Goal: Task Accomplishment & Management: Manage account settings

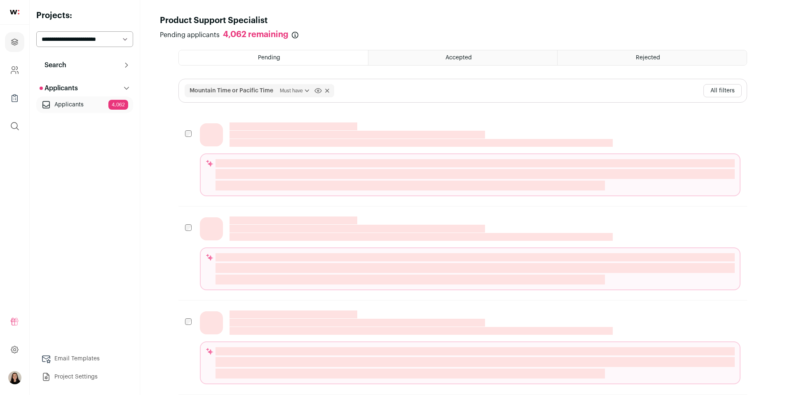
click at [72, 37] on select "**********" at bounding box center [84, 39] width 97 height 16
select select "*****"
click at [36, 31] on select "**********" at bounding box center [84, 39] width 97 height 16
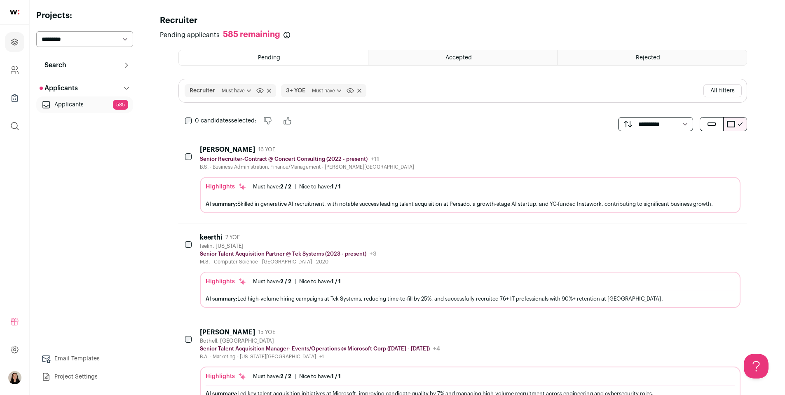
click at [311, 91] on span "Must have Nice to have Must have" at bounding box center [326, 91] width 35 height 8
click at [310, 89] on span "Must have Nice to have Must have" at bounding box center [326, 91] width 35 height 8
click at [348, 90] on icon "submit" at bounding box center [349, 91] width 7 height 6
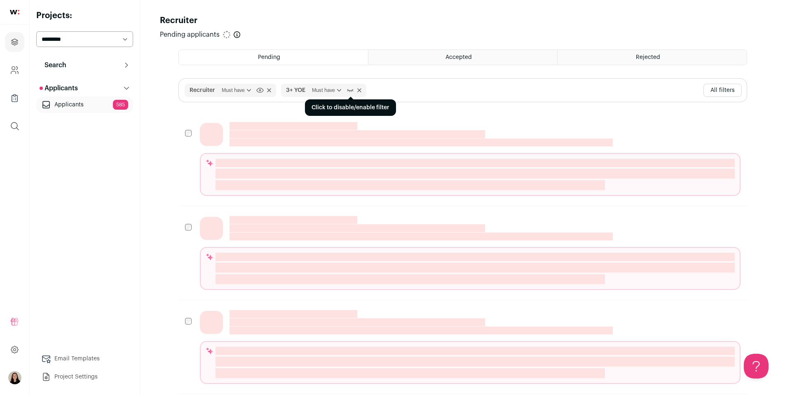
click at [349, 91] on icon "submit" at bounding box center [349, 90] width 7 height 8
click at [715, 90] on button "All filters" at bounding box center [722, 90] width 38 height 13
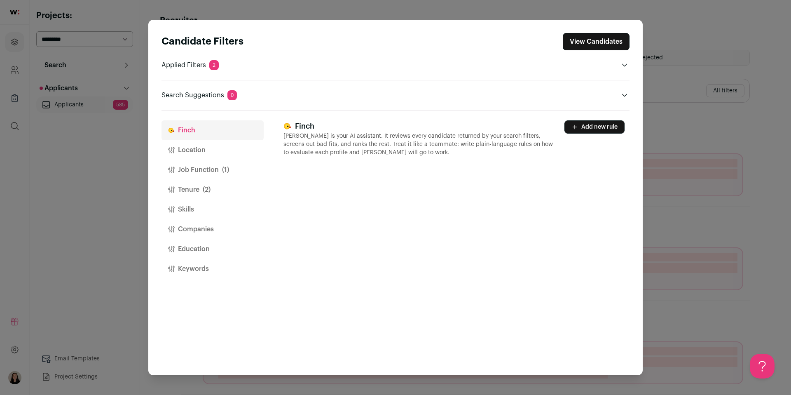
click at [215, 154] on button "Location" at bounding box center [212, 150] width 102 height 20
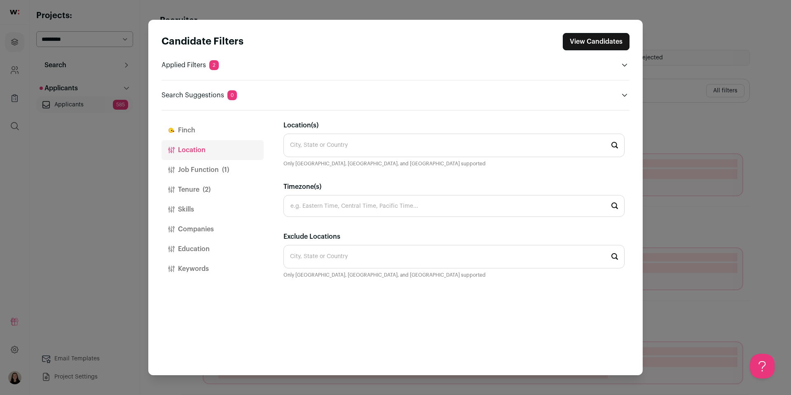
click at [203, 167] on button "Job Function (1)" at bounding box center [212, 170] width 102 height 20
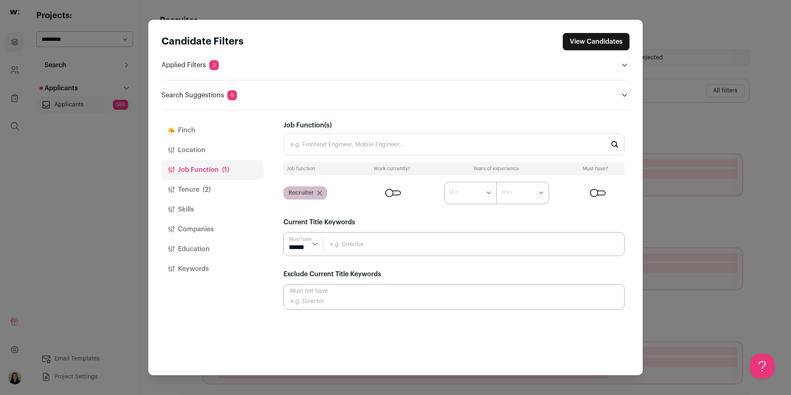
click at [211, 156] on button "Location" at bounding box center [212, 150] width 102 height 20
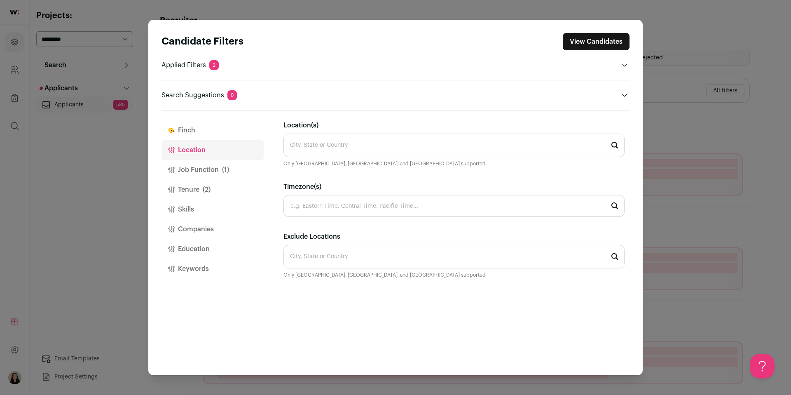
click at [318, 145] on input "Location(s)" at bounding box center [453, 144] width 341 height 23
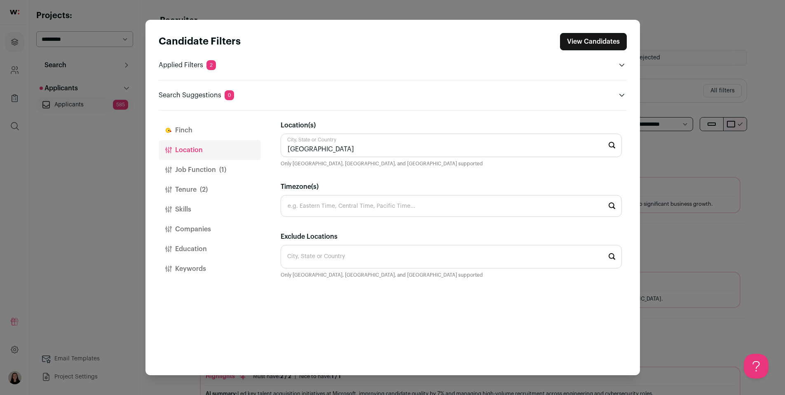
type input "united states"
click at [203, 189] on span "(2)" at bounding box center [204, 190] width 8 height 10
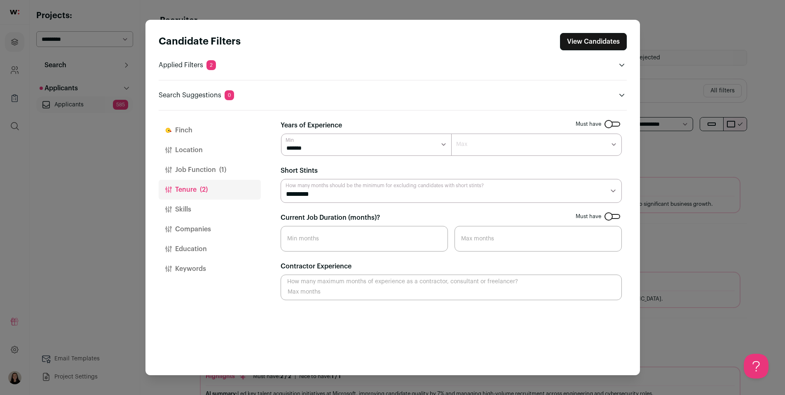
click at [503, 145] on select "******* ******* ******* ******* ******* ******* ******** ******** ******** ****…" at bounding box center [536, 144] width 171 height 22
select select "**"
click at [451, 133] on select "******* ******* ******* ******* ******* ******* ******** ******** ******** ****…" at bounding box center [536, 144] width 171 height 22
click at [599, 43] on button "View Candidates" at bounding box center [593, 41] width 67 height 17
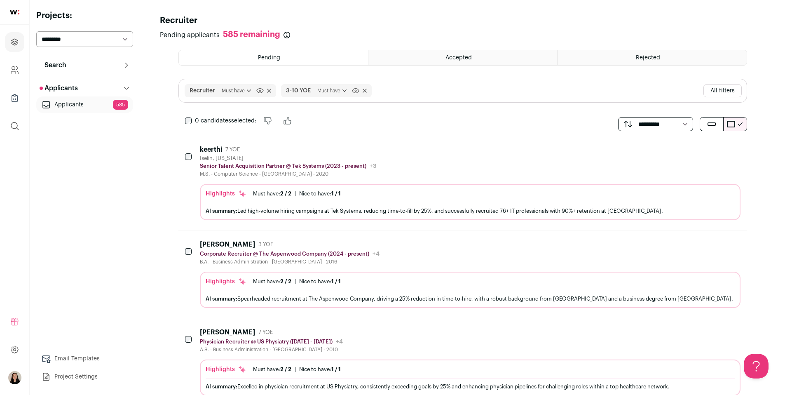
click at [222, 88] on span "Must have" at bounding box center [237, 91] width 31 height 8
click at [271, 91] on span "Recruiter Must have Nice to have Must have Click to disable/enable filter" at bounding box center [230, 90] width 91 height 13
click at [269, 89] on icon at bounding box center [269, 91] width 4 height 4
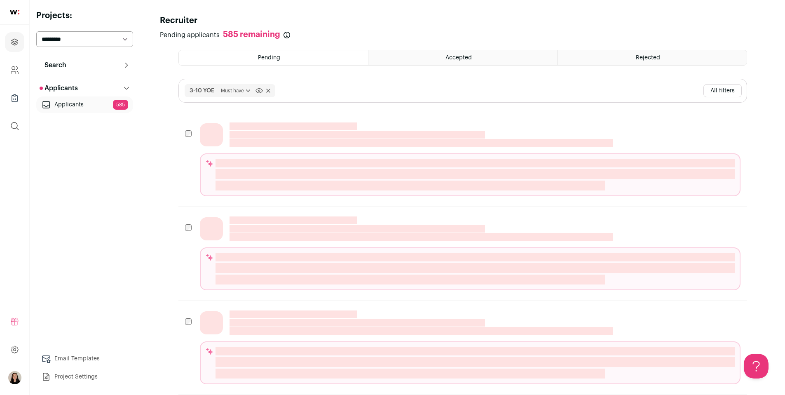
drag, startPoint x: 730, startPoint y: 90, endPoint x: 707, endPoint y: 91, distance: 23.5
click at [730, 90] on button "All filters" at bounding box center [722, 90] width 38 height 13
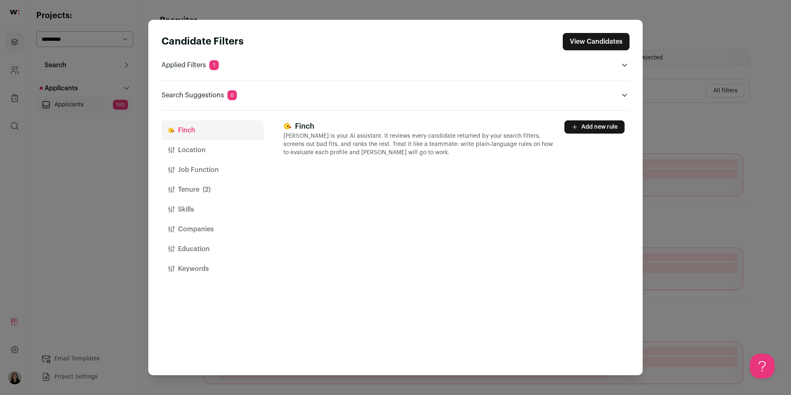
click at [199, 172] on button "Job Function" at bounding box center [212, 170] width 102 height 20
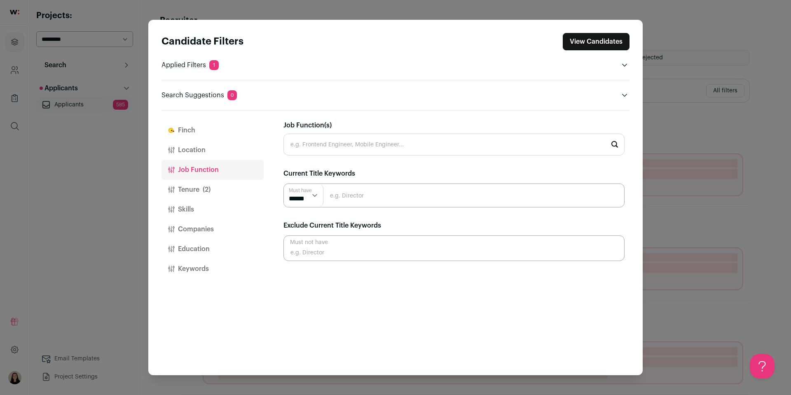
drag, startPoint x: 201, startPoint y: 225, endPoint x: 208, endPoint y: 225, distance: 7.0
click at [201, 225] on button "Companies" at bounding box center [212, 229] width 102 height 20
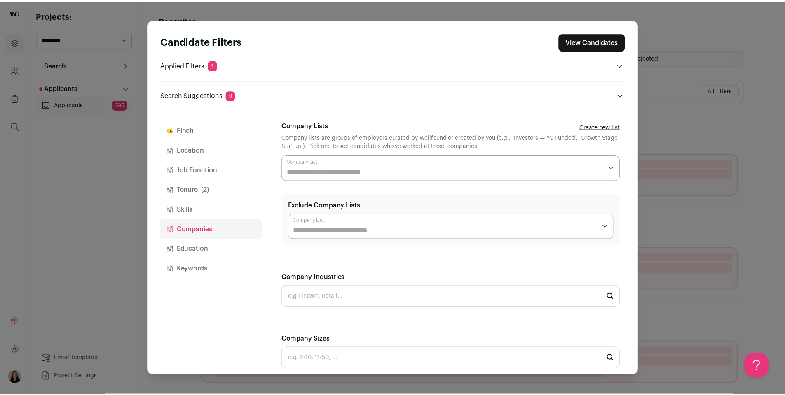
scroll to position [106, 0]
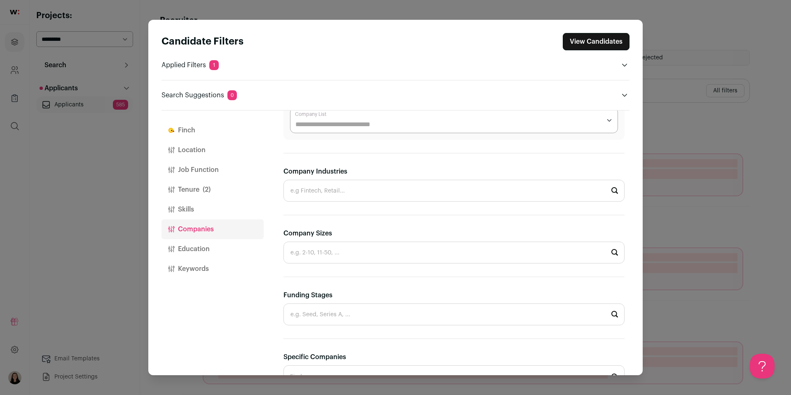
click at [354, 253] on input "Company Sizes" at bounding box center [453, 252] width 341 height 22
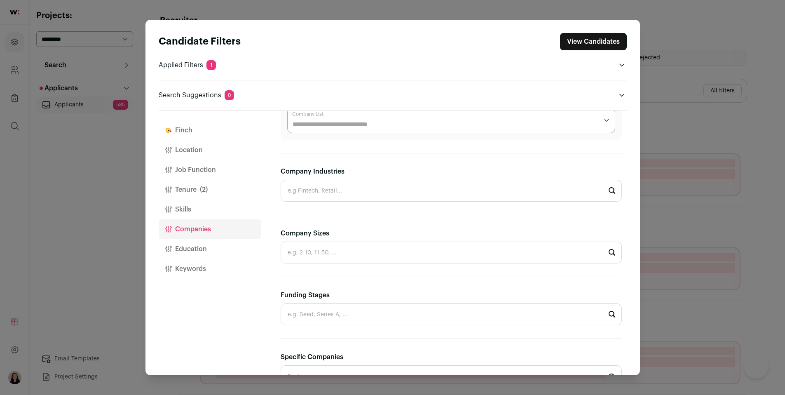
click at [173, 297] on div "Finch Location Job Function Tenure (2) Skills Companies Education Keywords" at bounding box center [210, 242] width 102 height 264
click at [313, 311] on html "Projects Company and ATS Settings Company Lists (Experimental) Global Search Re…" at bounding box center [392, 298] width 785 height 596
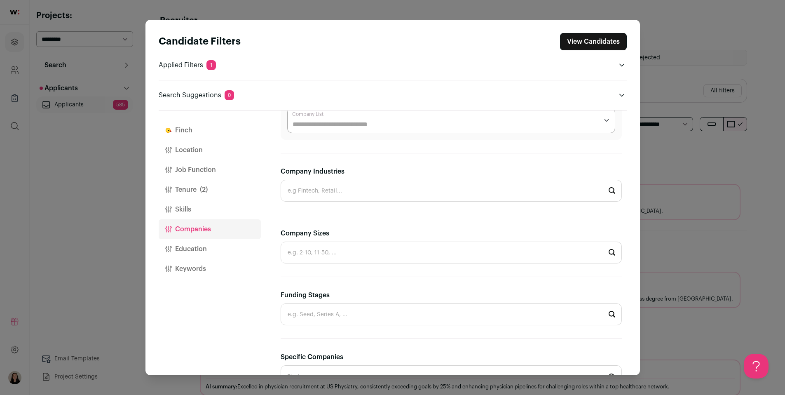
click at [328, 255] on input "Company Sizes" at bounding box center [451, 252] width 341 height 22
click at [316, 275] on li "2-10" at bounding box center [451, 275] width 340 height 22
type input "2-10"
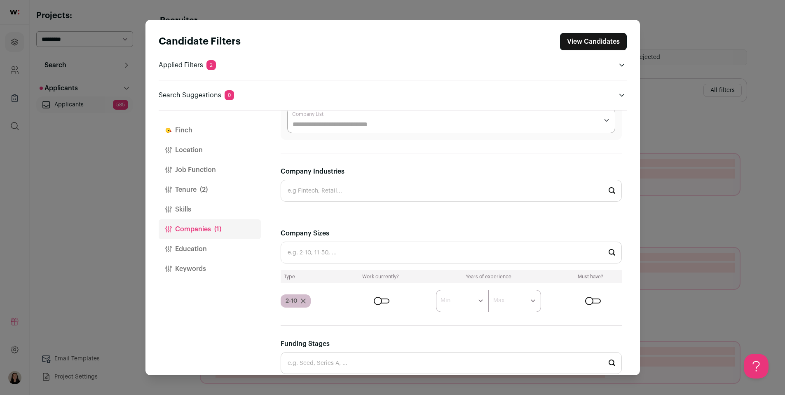
click at [332, 253] on input "Company Sizes" at bounding box center [451, 252] width 341 height 22
type input "1"
click at [331, 253] on input "Company Sizes" at bounding box center [451, 252] width 341 height 22
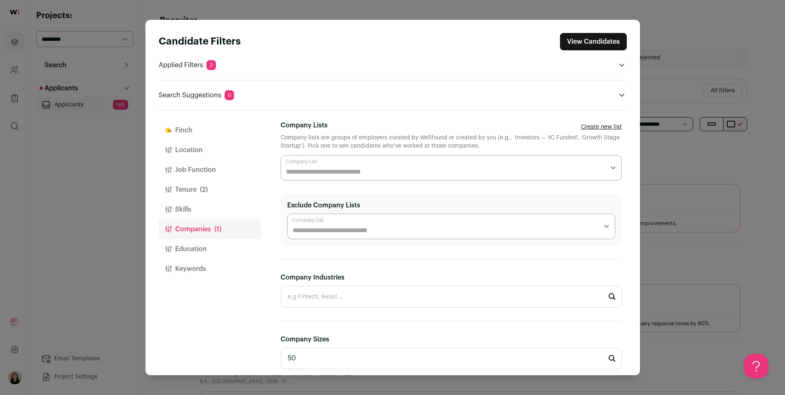
type input "50"
click at [386, 250] on section "**********" at bounding box center [451, 363] width 341 height 486
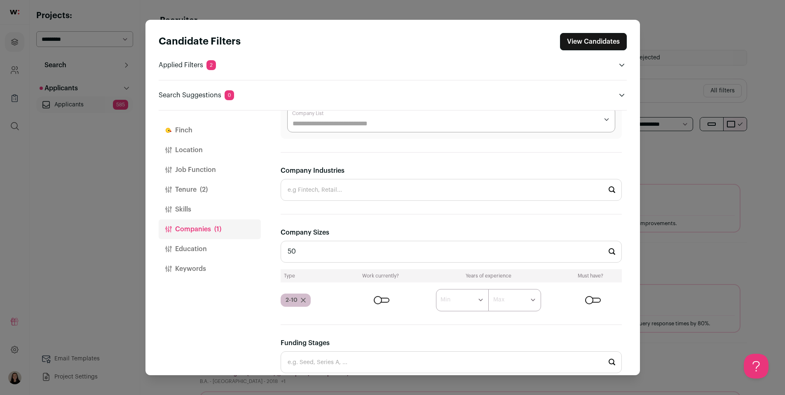
click at [397, 252] on input "50" at bounding box center [451, 252] width 341 height 22
click at [407, 251] on input "50" at bounding box center [451, 252] width 341 height 22
click at [586, 299] on div "Close modal via background" at bounding box center [593, 299] width 16 height 5
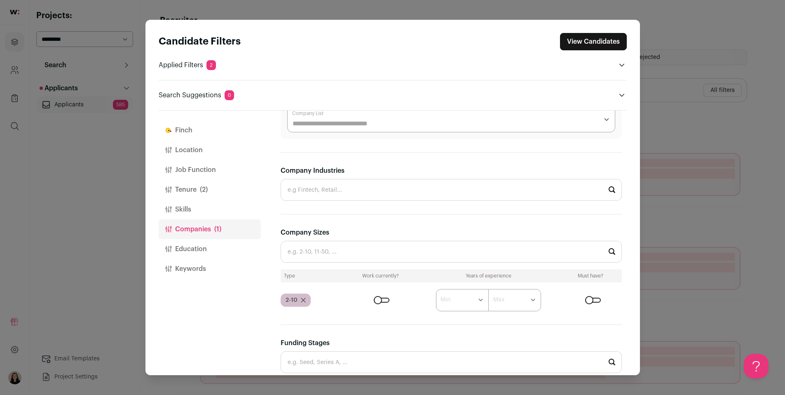
click at [491, 263] on div "Company Sizes Type Work currently? Years of experience Must have? 2-10 ****** *…" at bounding box center [451, 269] width 341 height 84
click at [473, 253] on input "Company Sizes" at bounding box center [451, 252] width 341 height 22
type input "11-50"
click at [303, 301] on icon "Close modal via background" at bounding box center [303, 299] width 5 height 5
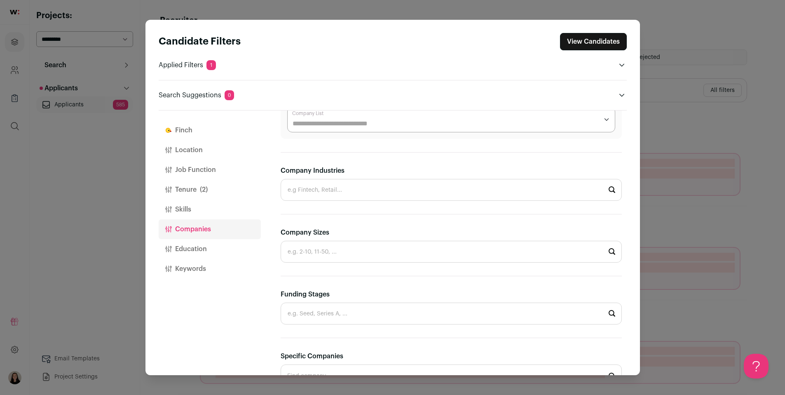
click at [316, 253] on input "Company Sizes" at bounding box center [451, 252] width 341 height 22
click at [318, 316] on li "51-200" at bounding box center [451, 317] width 340 height 22
type input "51-200"
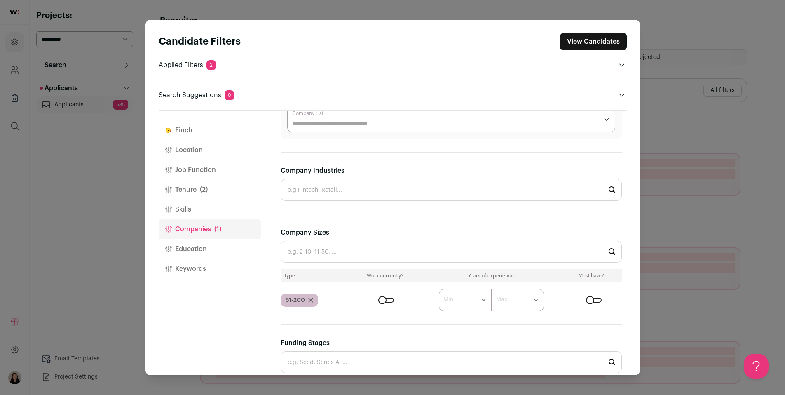
click at [331, 255] on input "Company Sizes" at bounding box center [451, 252] width 341 height 22
click at [604, 35] on button "View Candidates" at bounding box center [593, 41] width 67 height 17
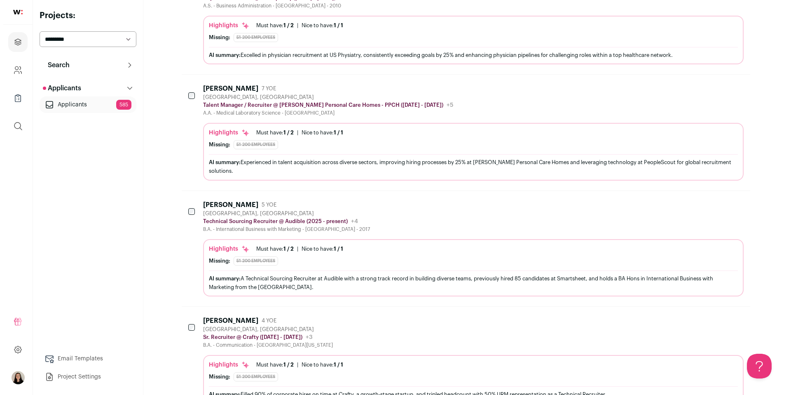
scroll to position [436, 0]
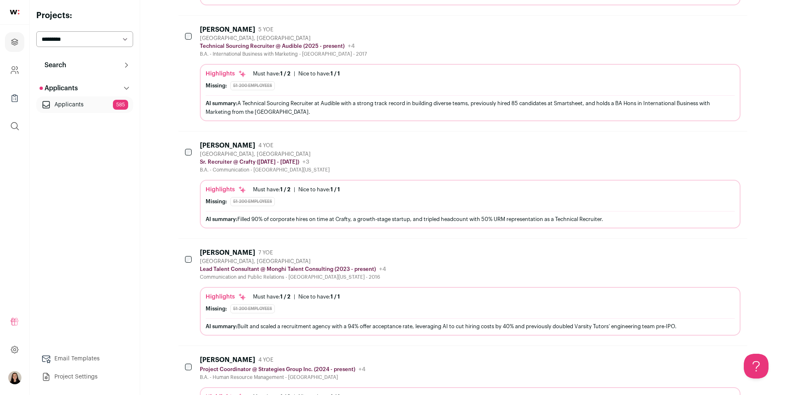
click at [245, 144] on div "Joshua Malboeuf" at bounding box center [227, 145] width 55 height 8
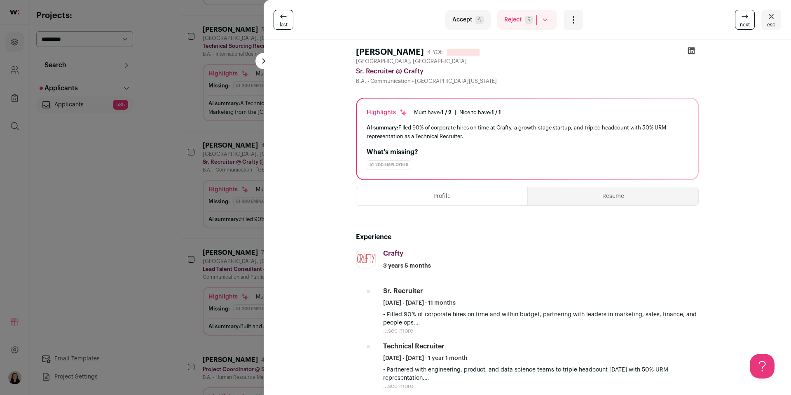
scroll to position [0, 0]
click at [610, 190] on button "Resume" at bounding box center [613, 196] width 171 height 18
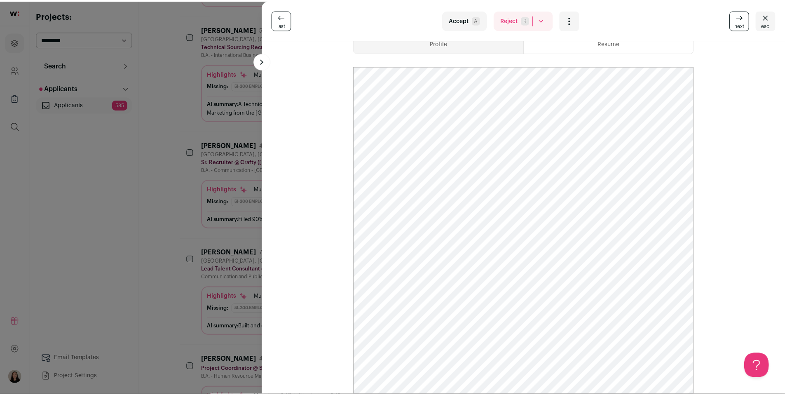
scroll to position [243, 0]
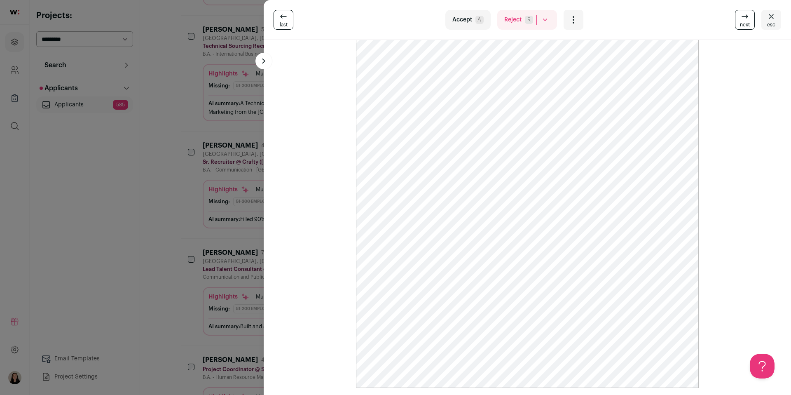
click at [152, 206] on div "last Accept A Reject R Rejected by candidate Not Interested after Outreach 0 Ac…" at bounding box center [395, 197] width 791 height 395
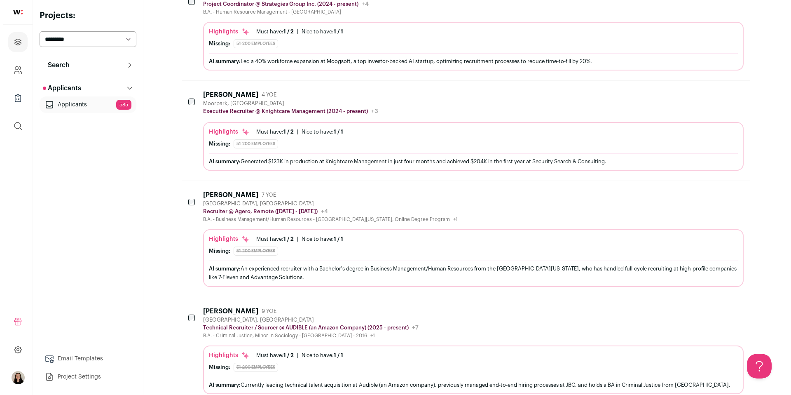
scroll to position [822, 0]
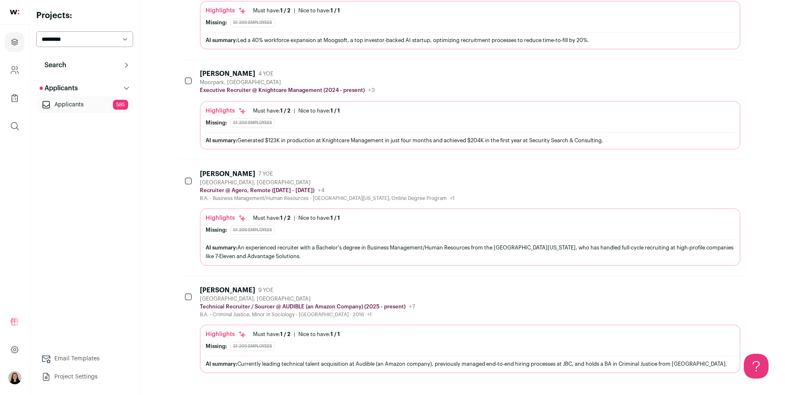
click at [380, 245] on div "AI summary: An experienced recruiter with a Bachelor's degree in Business Manag…" at bounding box center [470, 251] width 529 height 17
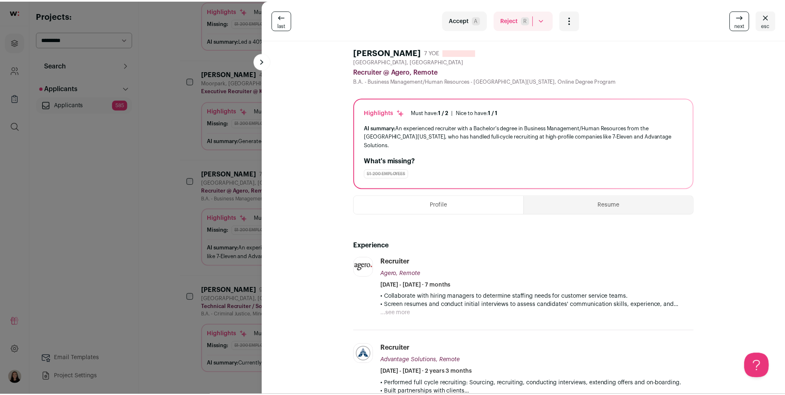
scroll to position [0, 0]
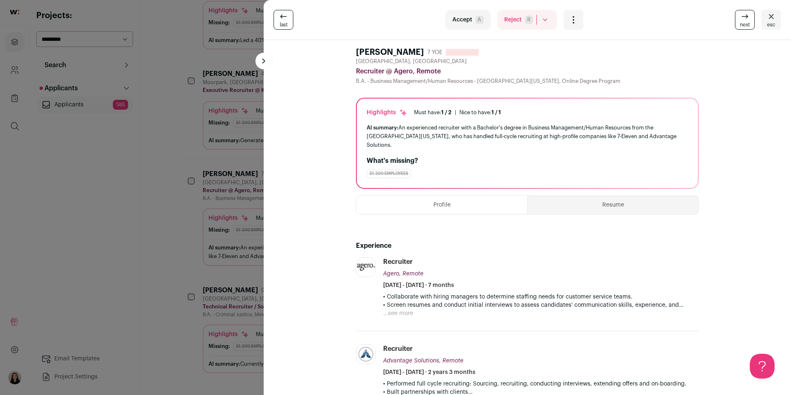
click at [617, 198] on button "Resume" at bounding box center [613, 205] width 171 height 18
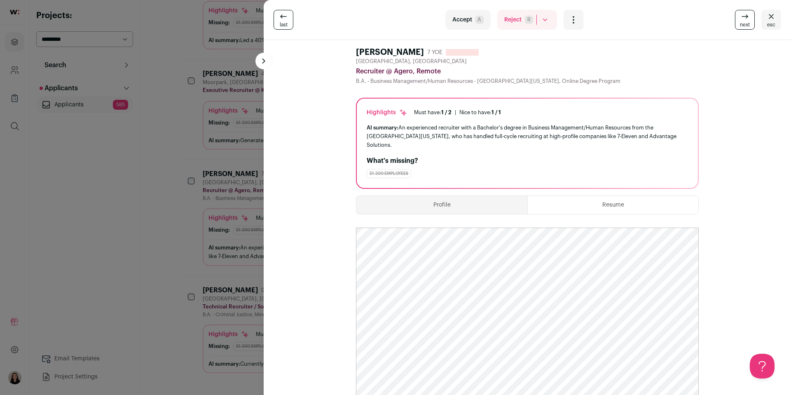
click at [174, 257] on div "last Accept A Reject R Rejected by candidate Not Interested after Outreach 0 Ac…" at bounding box center [395, 197] width 791 height 395
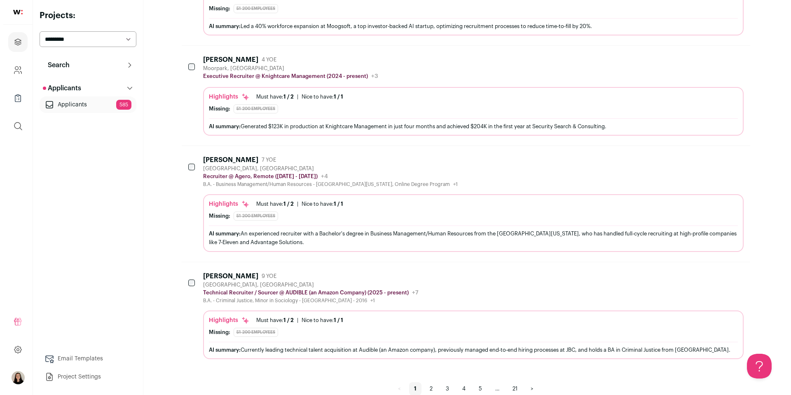
scroll to position [851, 0]
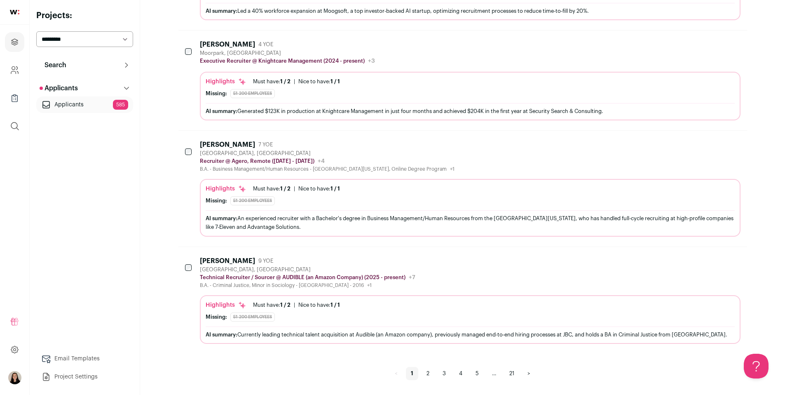
click at [327, 331] on div "AI summary: Currently leading technical talent acquisition at Audible (an Amazo…" at bounding box center [470, 334] width 529 height 9
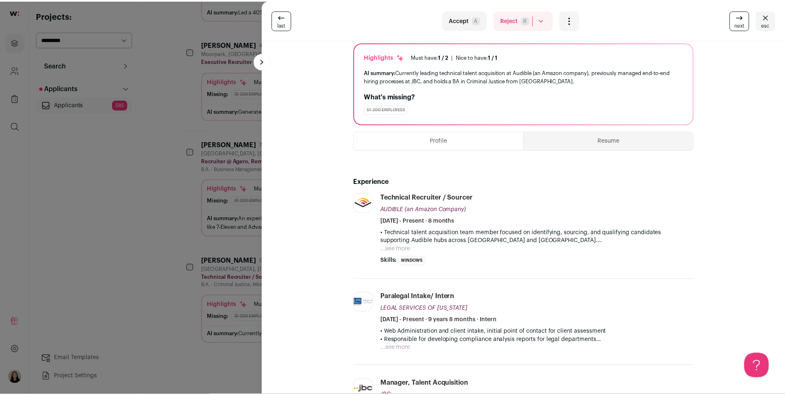
scroll to position [235, 0]
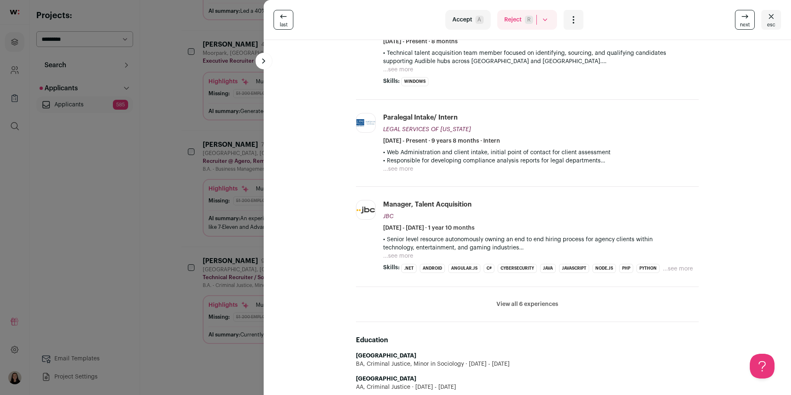
click at [140, 239] on div "last Accept A Reject R Rejected by candidate Not Interested after Outreach 0 Ac…" at bounding box center [395, 197] width 791 height 395
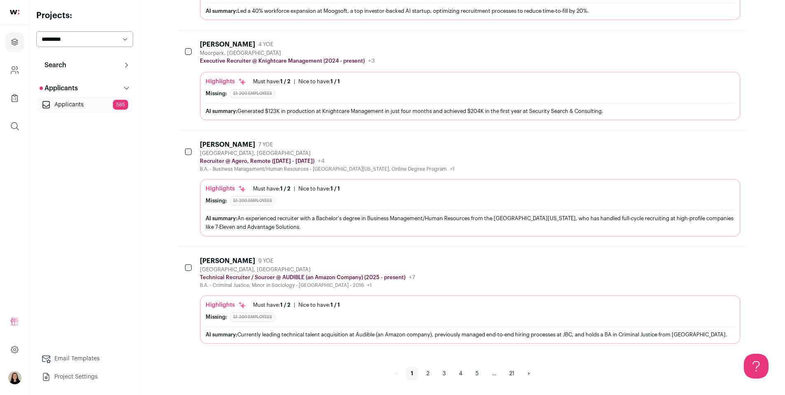
scroll to position [7, 0]
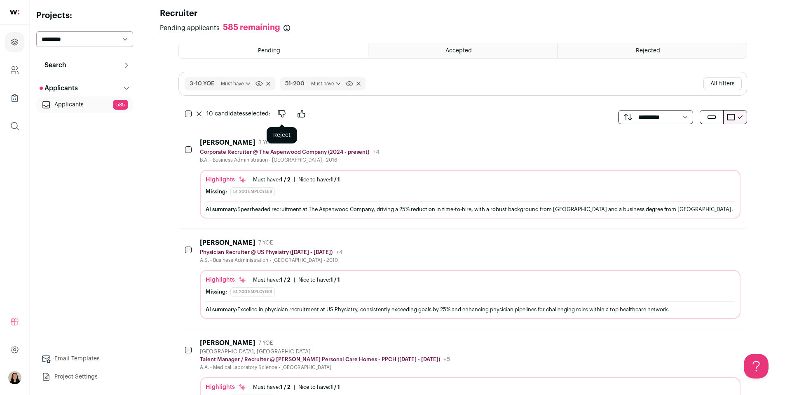
drag, startPoint x: 283, startPoint y: 113, endPoint x: 297, endPoint y: 121, distance: 16.0
click at [283, 113] on icon "Reject" at bounding box center [282, 114] width 10 height 10
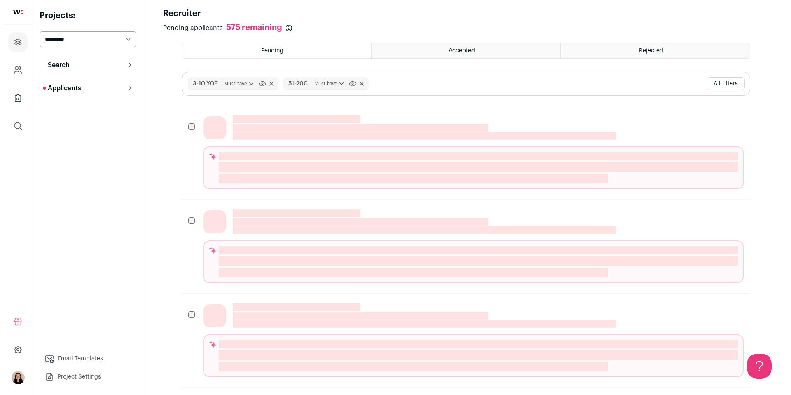
scroll to position [0, 0]
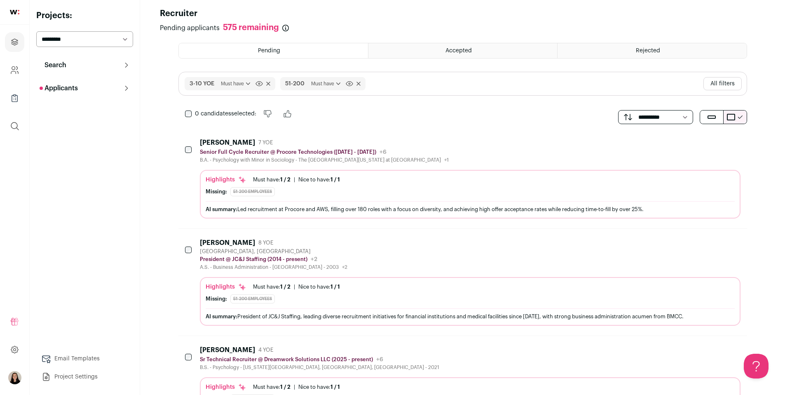
click at [381, 200] on div "Highlights Must have: 1 / 2 How many must haves have been fulfilled? | Nice to …" at bounding box center [470, 195] width 529 height 41
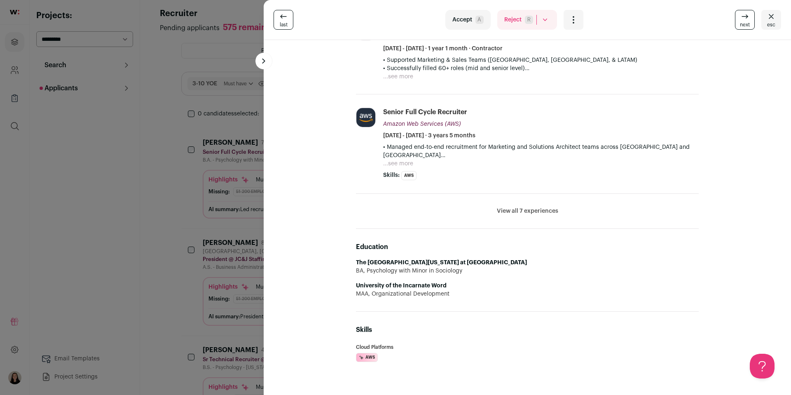
scroll to position [307, 0]
click at [525, 214] on button "View all 7 experiences" at bounding box center [527, 210] width 61 height 8
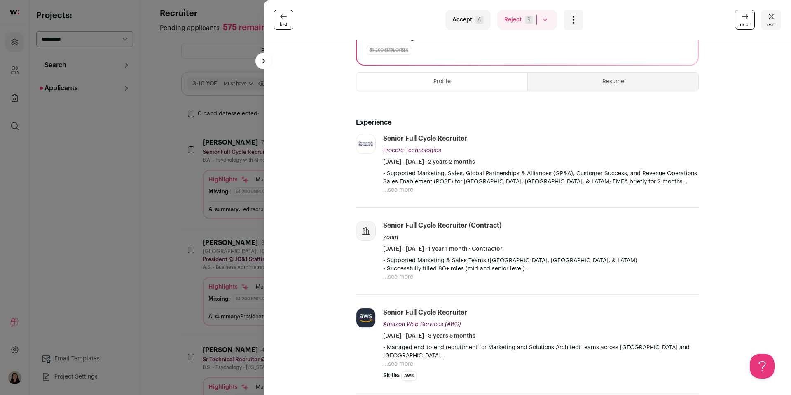
scroll to position [102, 0]
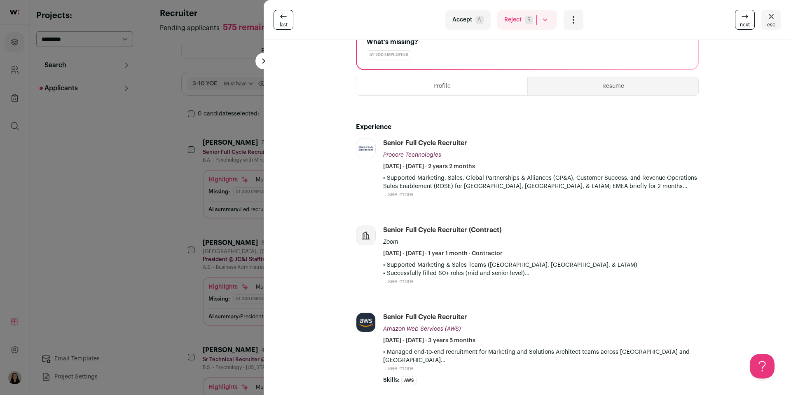
click at [174, 119] on div "last Accept A Reject R Rejected by candidate Not Interested after Outreach 0 Ac…" at bounding box center [395, 197] width 791 height 395
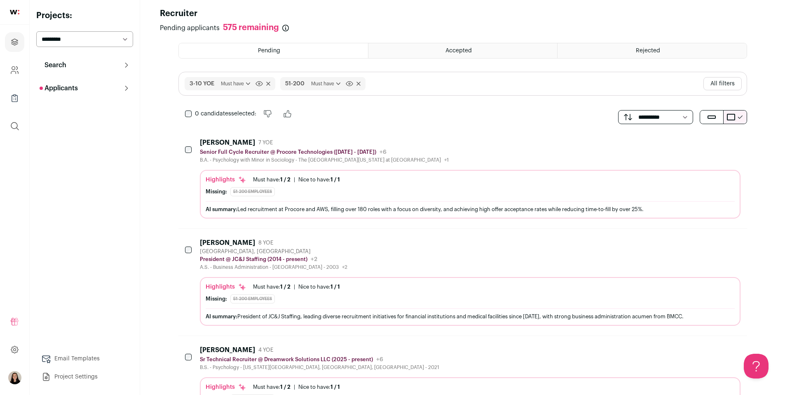
click at [383, 183] on div "Highlights Must have: 1 / 2 How many must haves have been fulfilled? | Nice to …" at bounding box center [470, 179] width 529 height 8
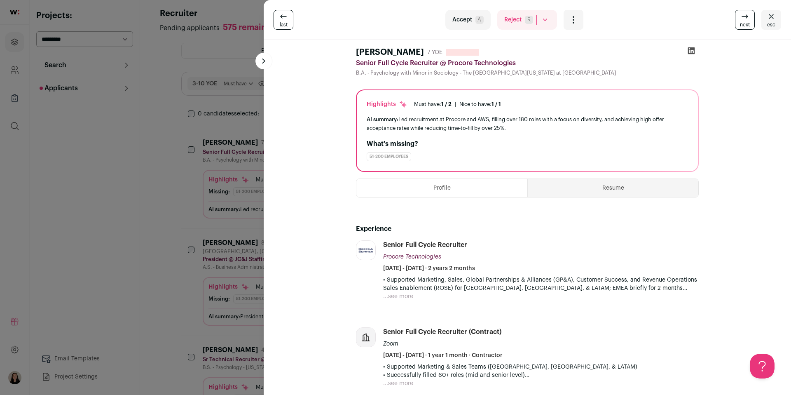
click at [598, 189] on button "Resume" at bounding box center [613, 188] width 171 height 18
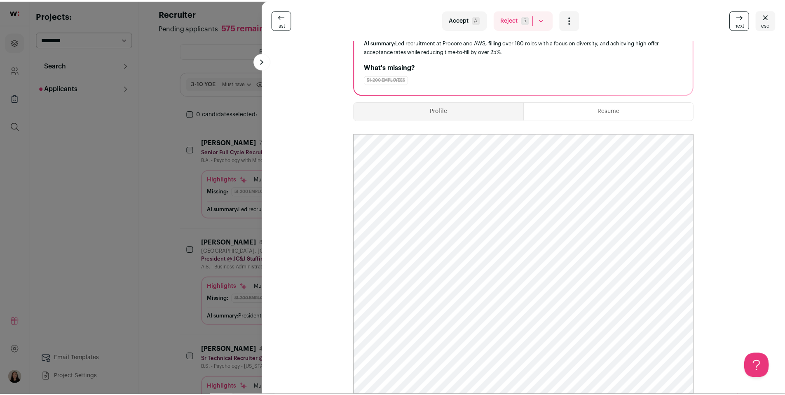
scroll to position [80, 0]
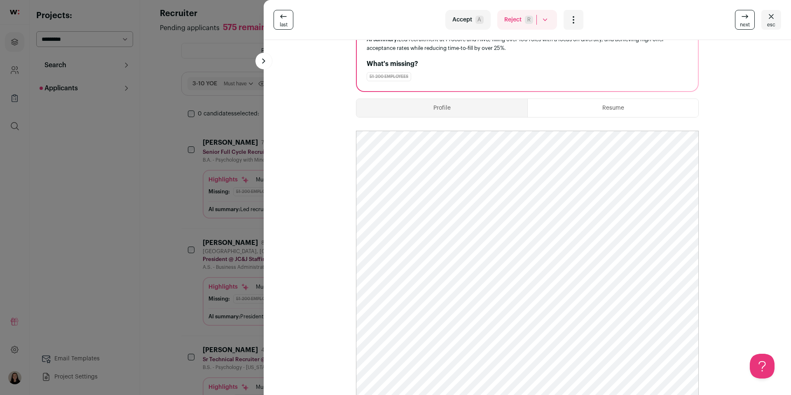
click at [197, 106] on div "last Accept A Reject R Rejected by candidate Not Interested after Outreach 0 Ac…" at bounding box center [395, 197] width 791 height 395
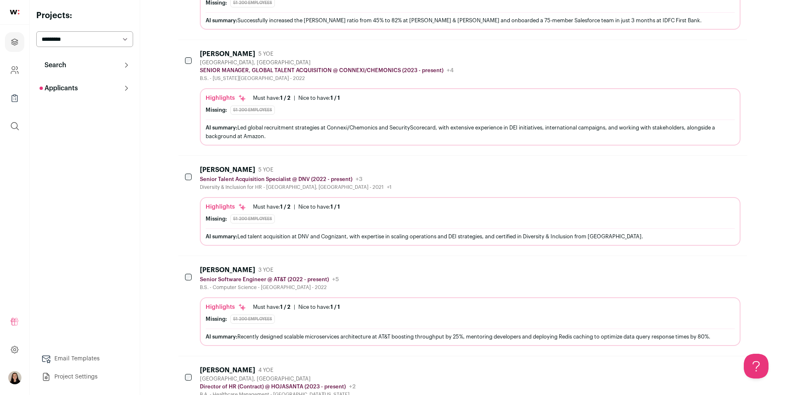
scroll to position [0, 0]
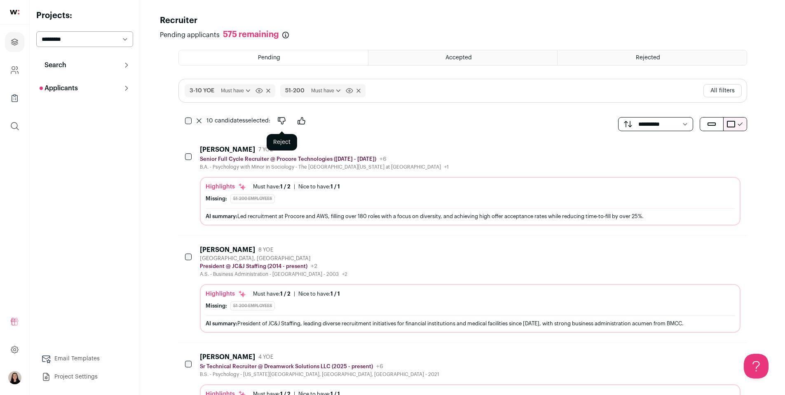
click at [279, 118] on icon "Reject" at bounding box center [281, 120] width 7 height 7
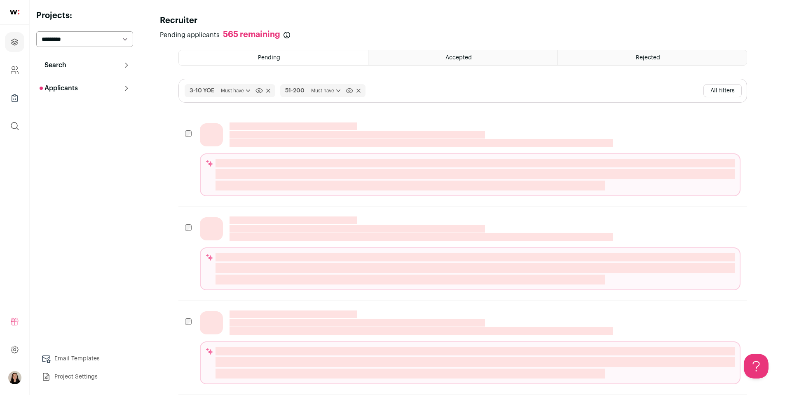
click at [719, 91] on button "All filters" at bounding box center [722, 90] width 38 height 13
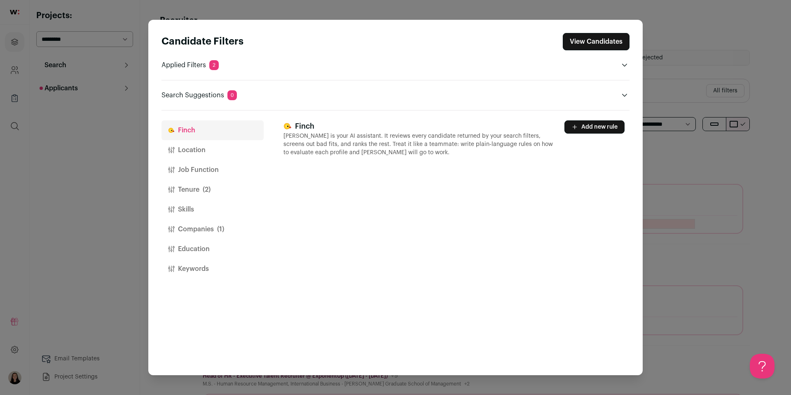
click at [195, 189] on button "Tenure (2)" at bounding box center [212, 190] width 102 height 20
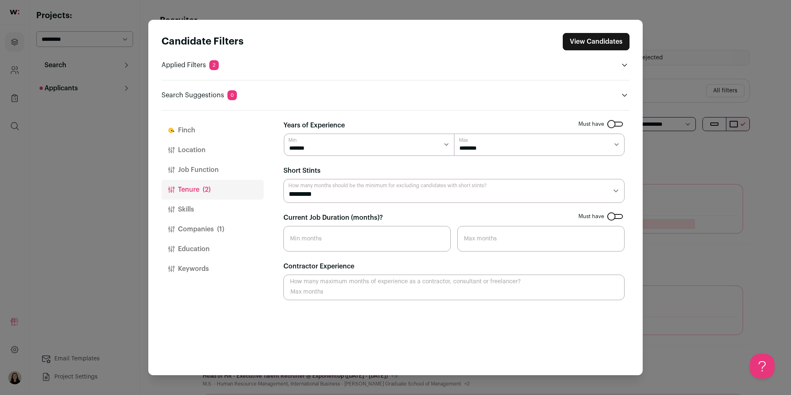
click at [374, 236] on input "Current Job Duration (months)?" at bounding box center [366, 239] width 167 height 26
type input "12"
click at [587, 44] on button "View Candidates" at bounding box center [596, 41] width 67 height 17
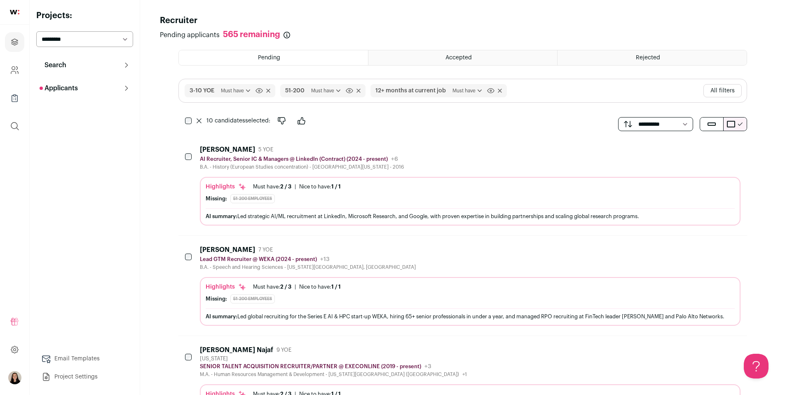
click at [401, 213] on div "AI summary: Led strategic AI/ML recruitment at LinkedIn, Microsoft Research, an…" at bounding box center [470, 216] width 529 height 9
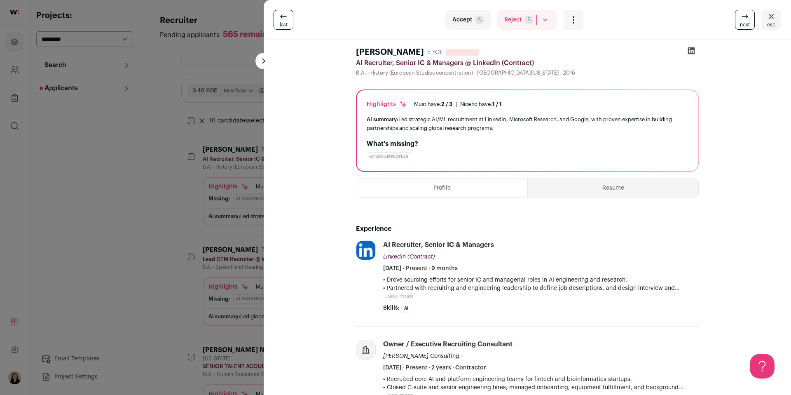
click at [627, 191] on button "Resume" at bounding box center [613, 188] width 171 height 18
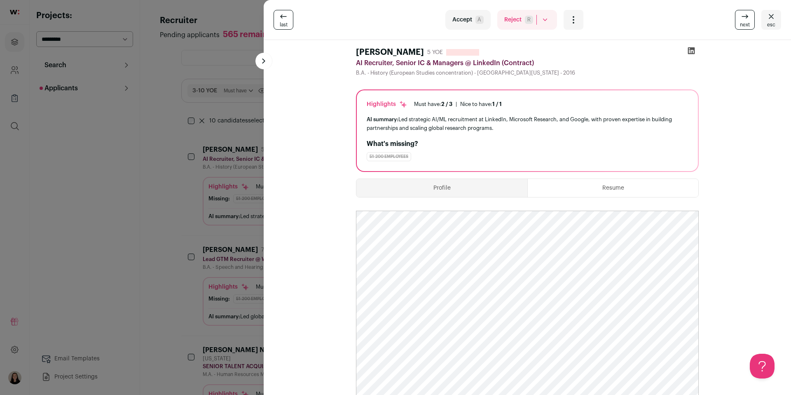
click at [170, 153] on div "last Accept A Reject R Rejected by candidate Not Interested after Outreach 0 Ac…" at bounding box center [395, 197] width 791 height 395
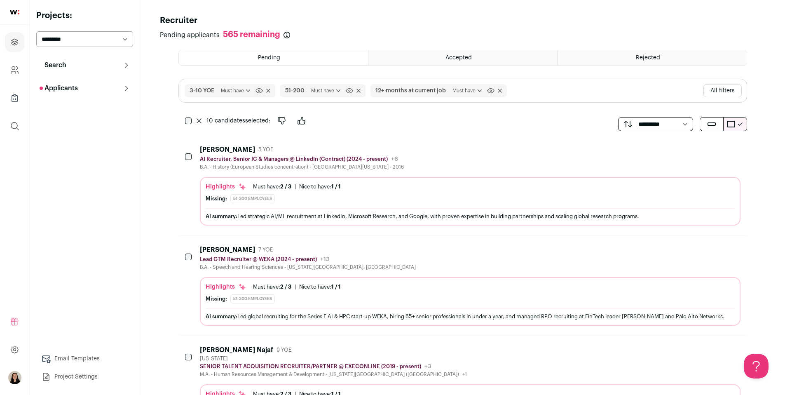
click at [425, 296] on div "Missing: 51-200 employees" at bounding box center [470, 298] width 529 height 9
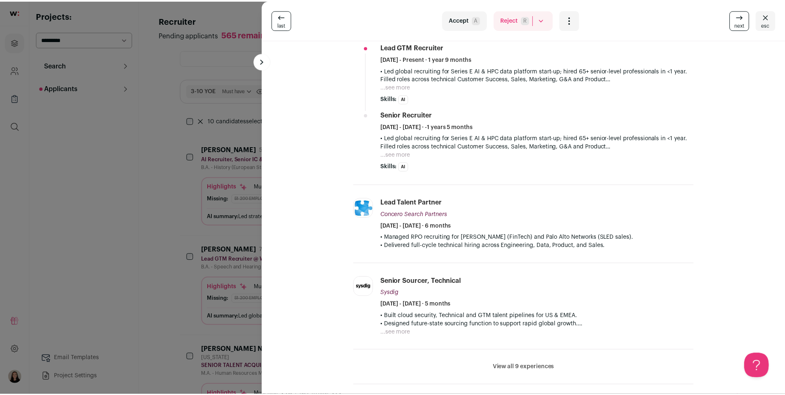
scroll to position [245, 0]
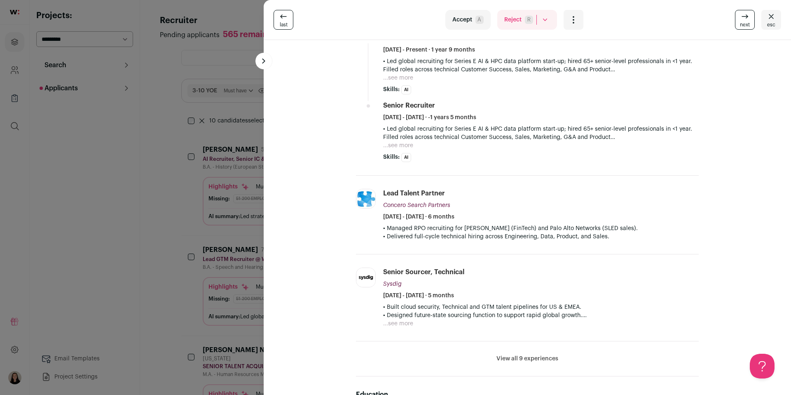
click at [174, 125] on div "last Accept A Reject R Rejected by candidate Not Interested after Outreach 0 Ac…" at bounding box center [395, 197] width 791 height 395
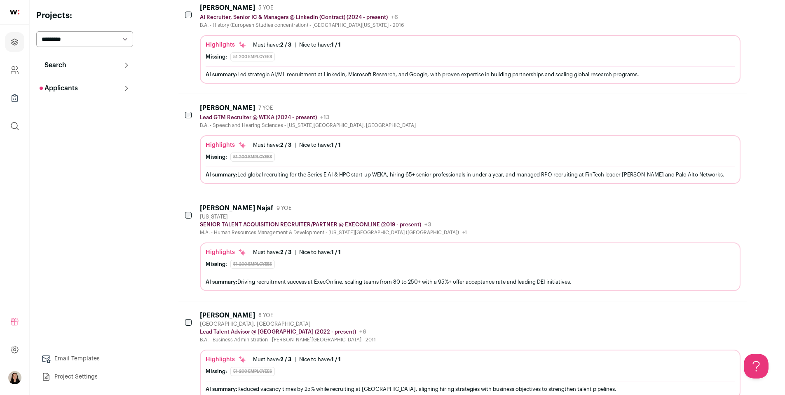
scroll to position [248, 0]
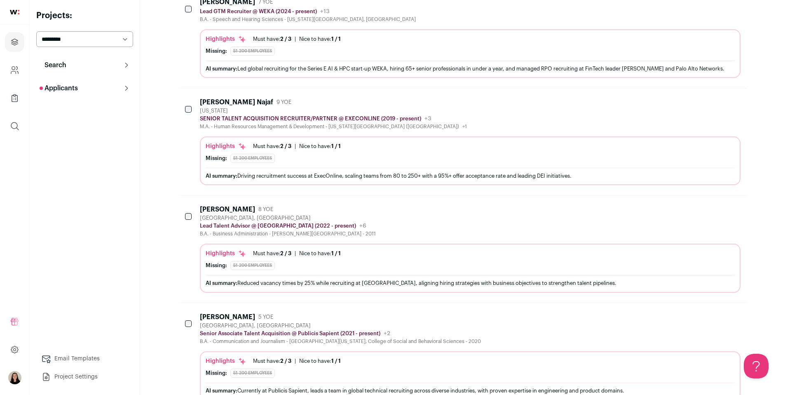
click at [421, 278] on div "AI summary: Reduced vacancy times by 25% while recruiting at MITRE, aligning hi…" at bounding box center [470, 282] width 529 height 9
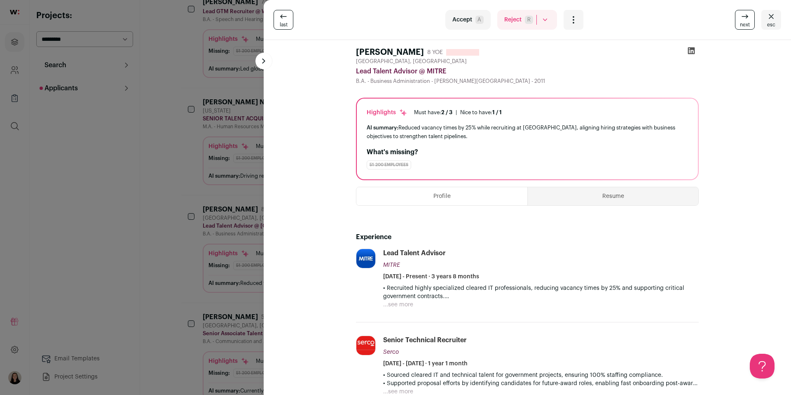
click at [180, 240] on div "last Accept A Reject R Rejected by candidate Not Interested after Outreach 0 Ac…" at bounding box center [395, 197] width 791 height 395
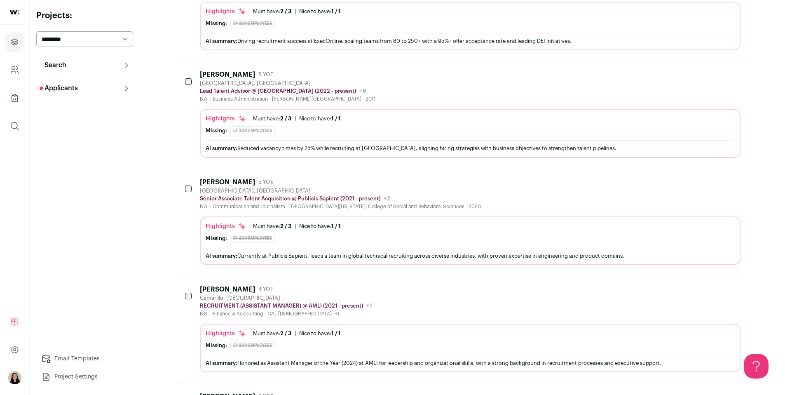
scroll to position [437, 0]
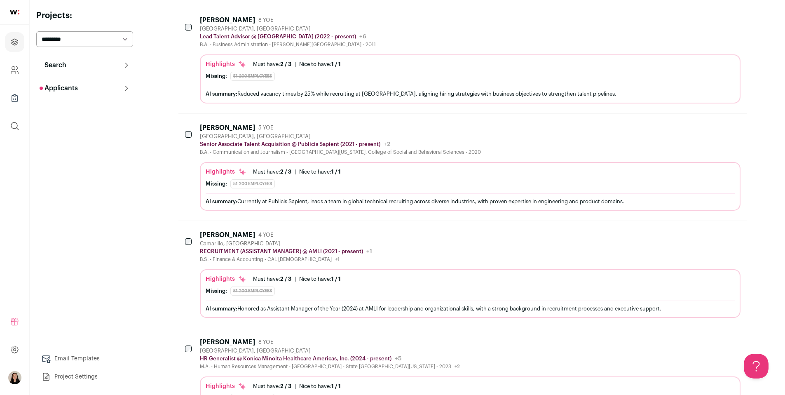
click at [351, 192] on div "Highlights Must have: 2 / 3 How many must haves have been fulfilled? | Nice to …" at bounding box center [470, 188] width 529 height 41
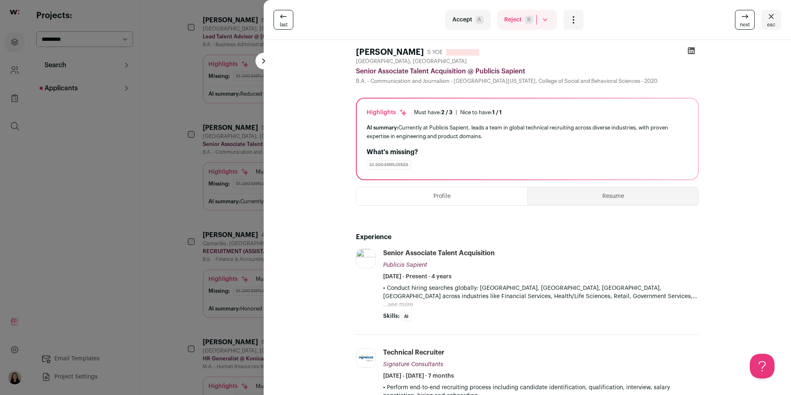
click at [172, 288] on div "last Accept A Reject R Rejected by candidate Not Interested after Outreach 0 Ac…" at bounding box center [395, 197] width 791 height 395
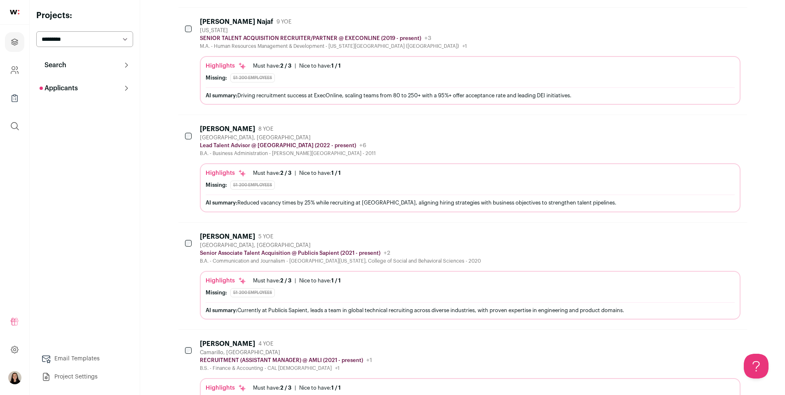
scroll to position [0, 0]
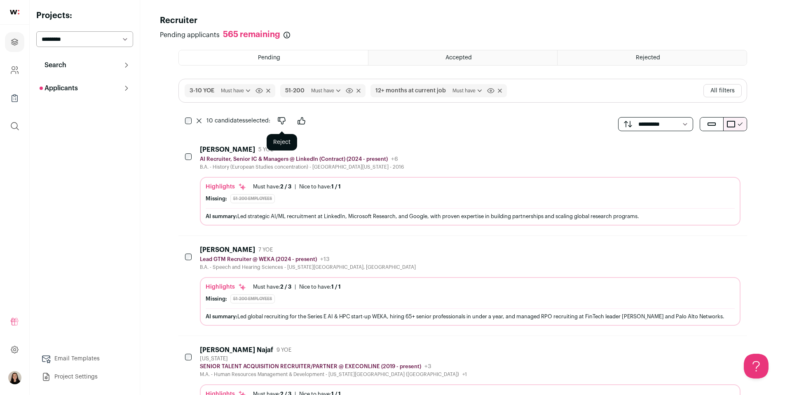
drag, startPoint x: 278, startPoint y: 121, endPoint x: 306, endPoint y: 184, distance: 68.8
click at [278, 120] on icon "Reject" at bounding box center [282, 121] width 10 height 10
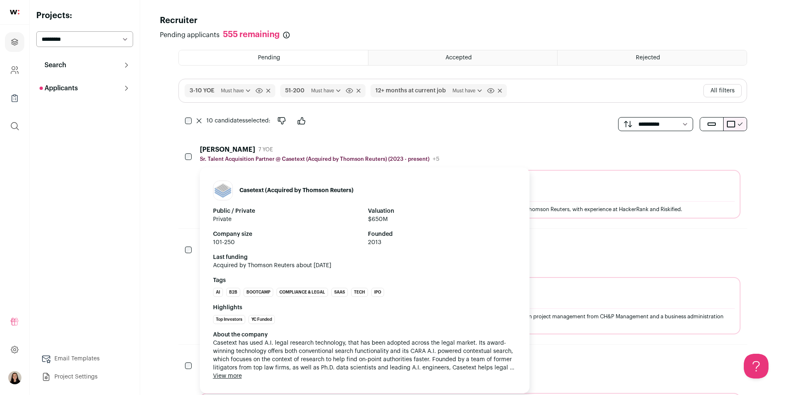
click at [583, 200] on div "Highlights Must have: 2 / 3 How many must haves have been fulfilled? | Nice to …" at bounding box center [470, 195] width 529 height 41
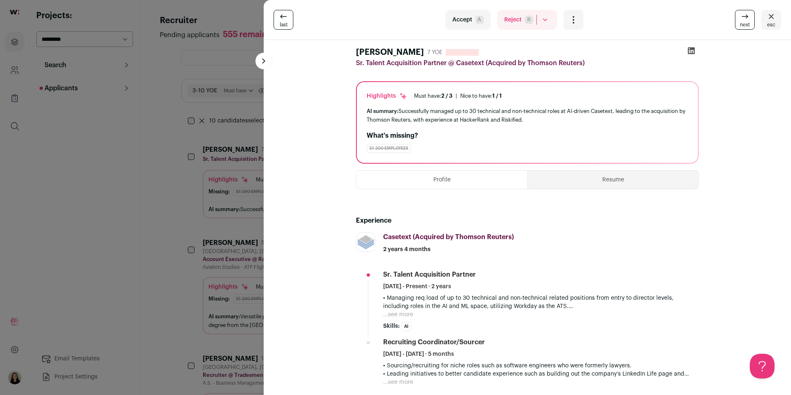
click at [634, 179] on button "Resume" at bounding box center [613, 180] width 171 height 18
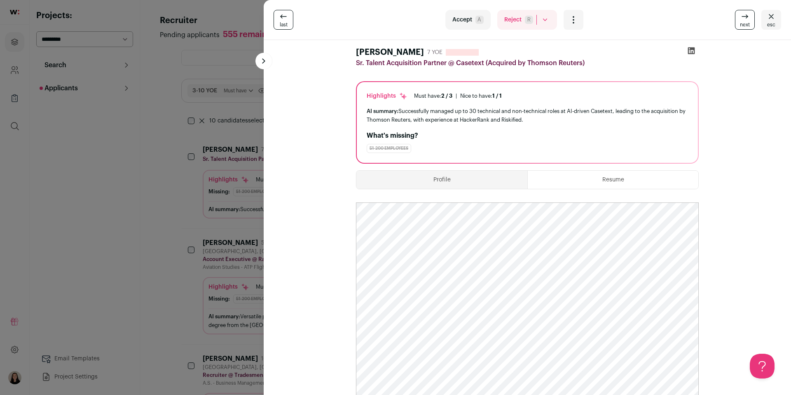
click at [689, 53] on icon at bounding box center [691, 50] width 7 height 7
click at [210, 61] on div "last Accept A Reject R Rejected by candidate Not Interested after Outreach 0 Ac…" at bounding box center [395, 197] width 791 height 395
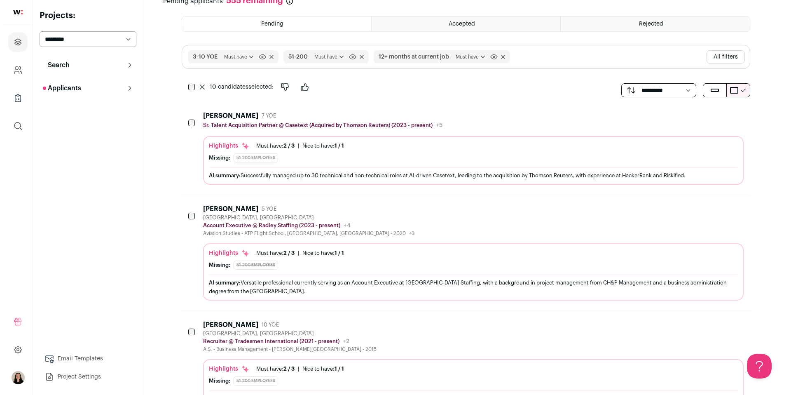
scroll to position [211, 0]
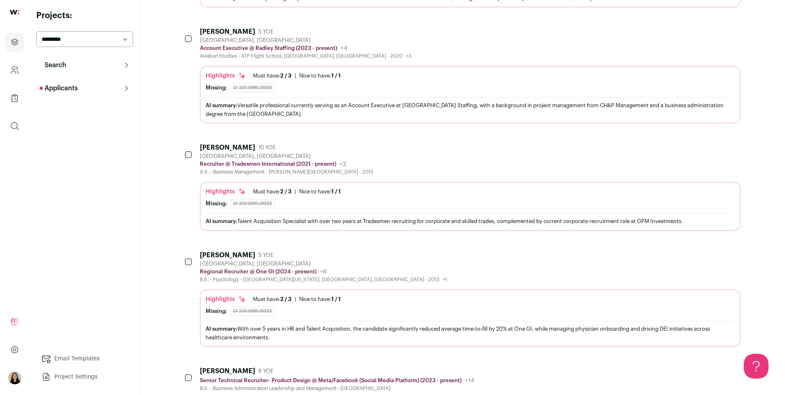
click at [344, 316] on div "Highlights Must have: 2 / 3 How many must haves have been fulfilled? | Nice to …" at bounding box center [470, 320] width 529 height 50
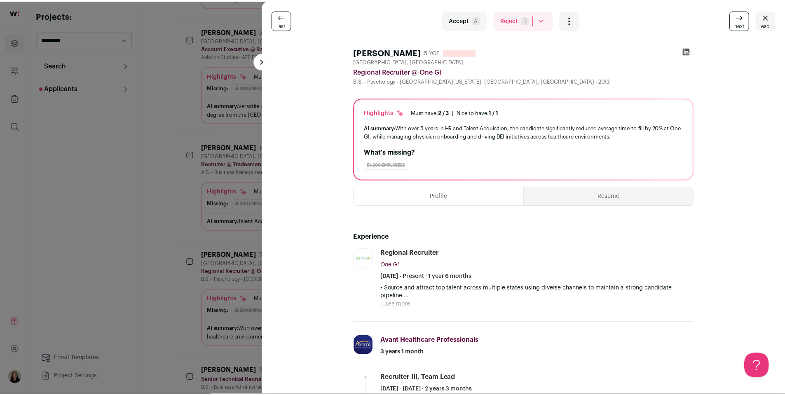
scroll to position [0, 0]
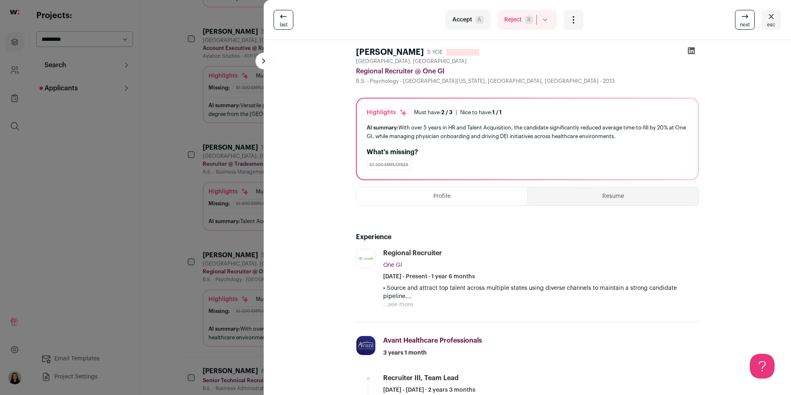
drag, startPoint x: 178, startPoint y: 217, endPoint x: 182, endPoint y: 218, distance: 4.3
click at [178, 217] on div "last Accept A Reject R Rejected by candidate Not Interested after Outreach 0 Ac…" at bounding box center [395, 197] width 791 height 395
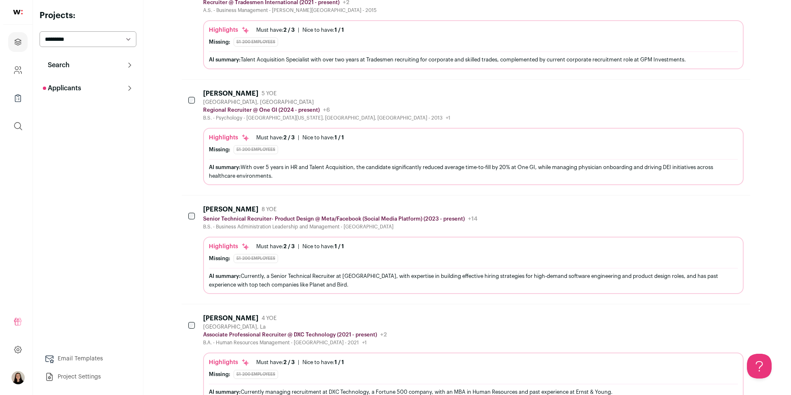
scroll to position [382, 0]
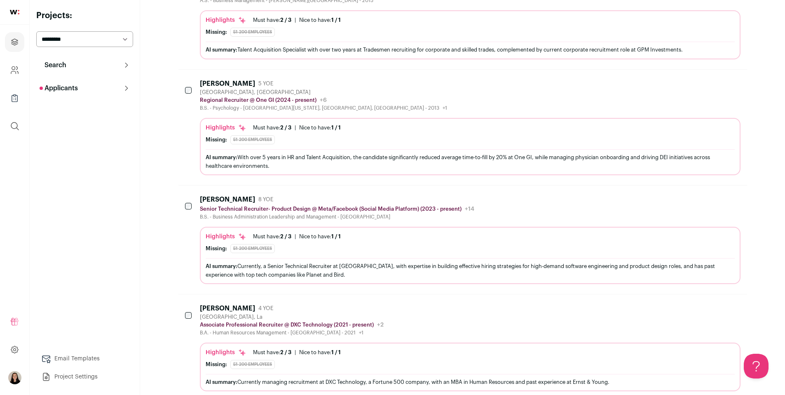
click at [393, 270] on div "AI summary: Currently, a Senior Technical Recruiter at Meta, with expertise in …" at bounding box center [470, 270] width 529 height 17
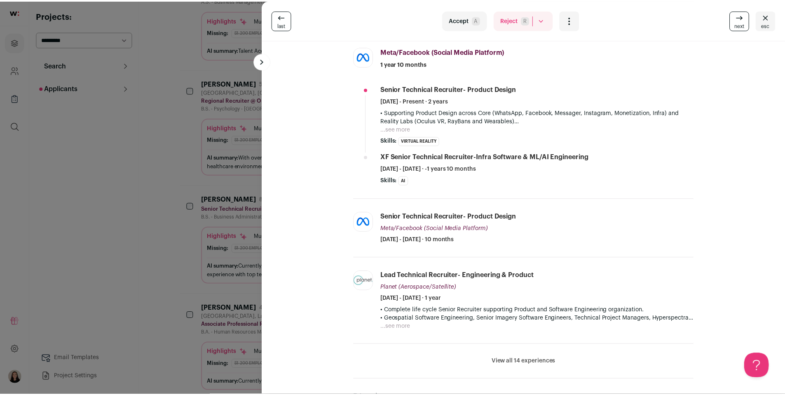
scroll to position [255, 0]
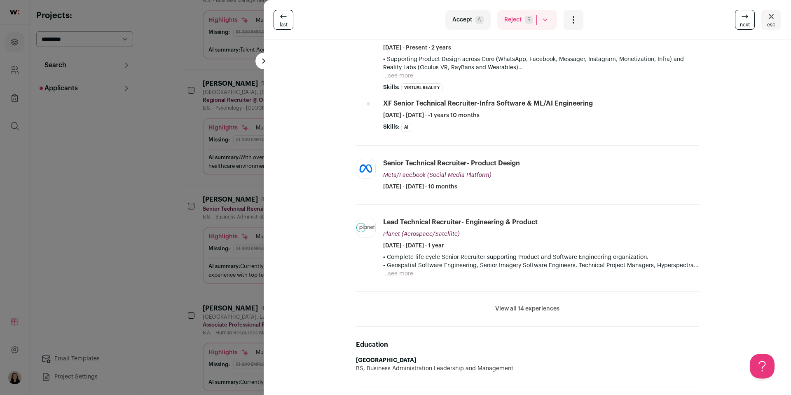
click at [181, 272] on div "last Accept A Reject R Rejected by candidate Not Interested after Outreach 0 Ac…" at bounding box center [395, 197] width 791 height 395
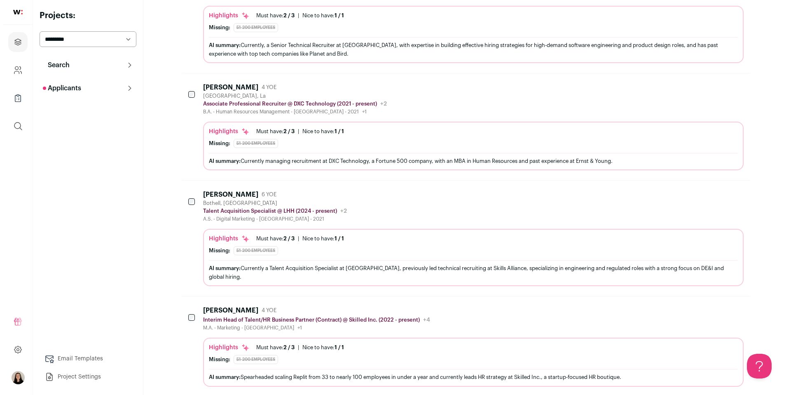
scroll to position [777, 0]
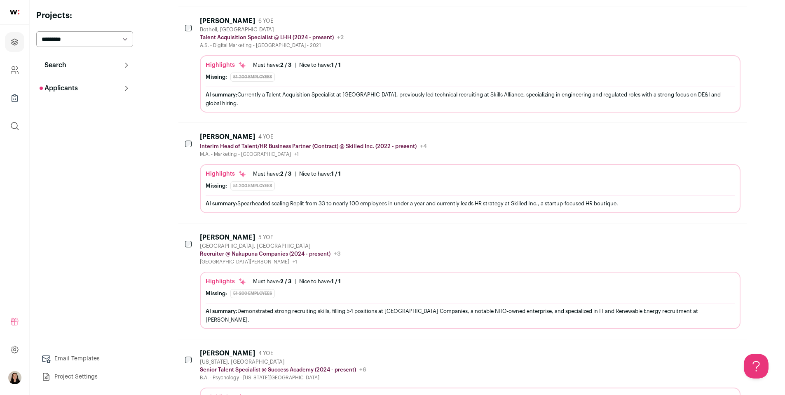
click at [401, 199] on div "AI summary: Spearheaded scaling Replit from 33 to nearly 100 employees in under…" at bounding box center [470, 203] width 529 height 9
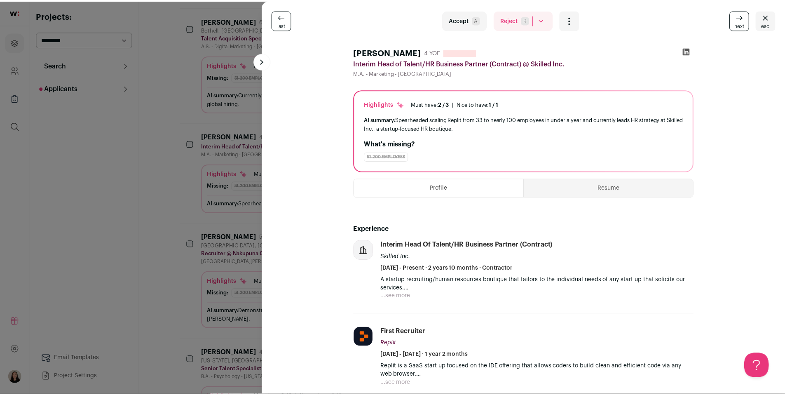
scroll to position [0, 0]
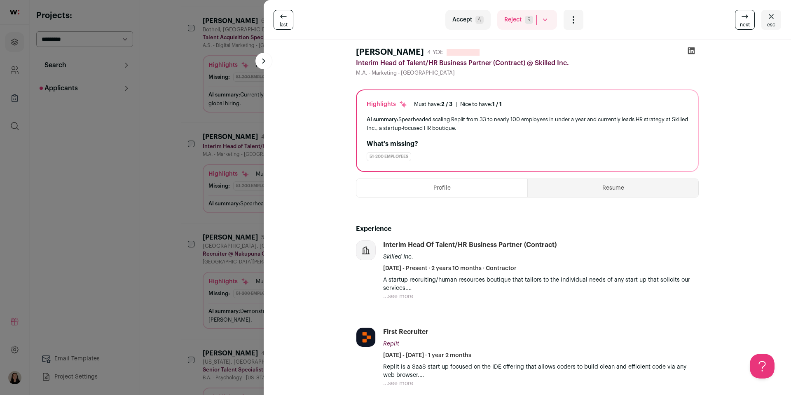
click at [619, 192] on button "Resume" at bounding box center [613, 188] width 171 height 18
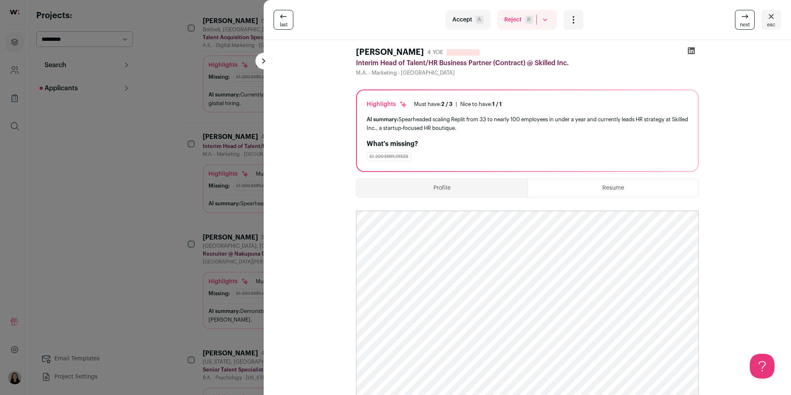
drag, startPoint x: 185, startPoint y: 196, endPoint x: 189, endPoint y: 198, distance: 4.4
click at [185, 196] on div "last Accept A Reject R Rejected by candidate Not Interested after Outreach 0 Ac…" at bounding box center [395, 197] width 791 height 395
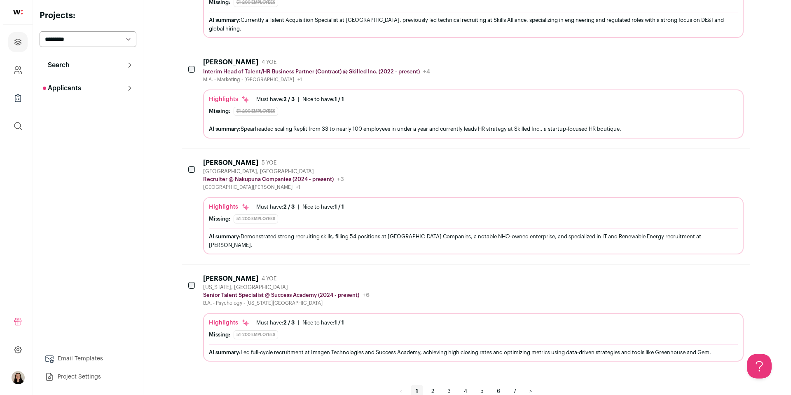
scroll to position [851, 0]
click at [380, 330] on div "Missing: 51-200 employees" at bounding box center [470, 334] width 529 height 9
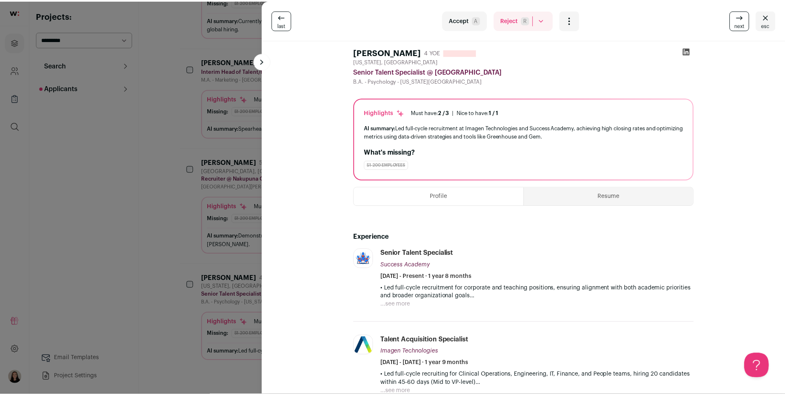
scroll to position [0, 0]
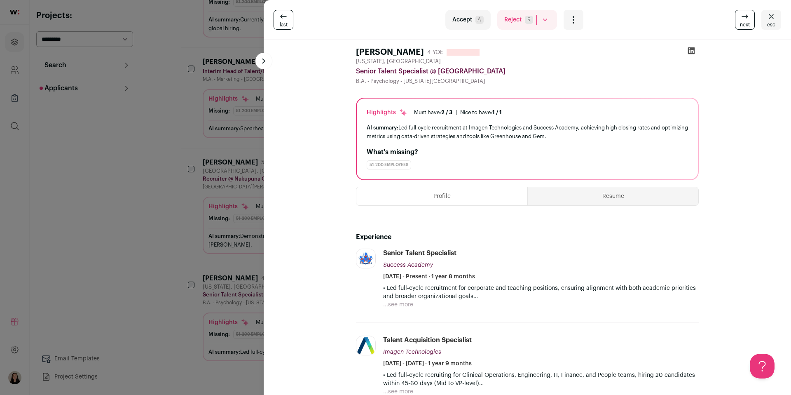
click at [182, 147] on div "last Accept A Reject R Rejected by candidate Not Interested after Outreach 0 Ac…" at bounding box center [395, 197] width 791 height 395
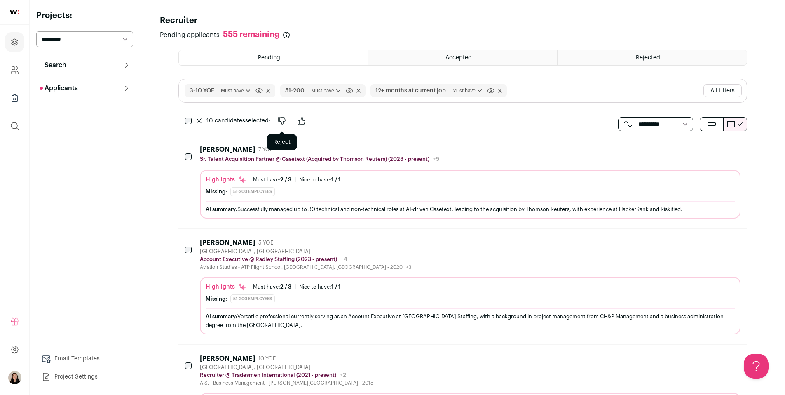
drag, startPoint x: 280, startPoint y: 119, endPoint x: 230, endPoint y: 131, distance: 50.9
click at [280, 119] on icon "Reject" at bounding box center [282, 121] width 10 height 10
click at [359, 89] on icon at bounding box center [358, 91] width 4 height 4
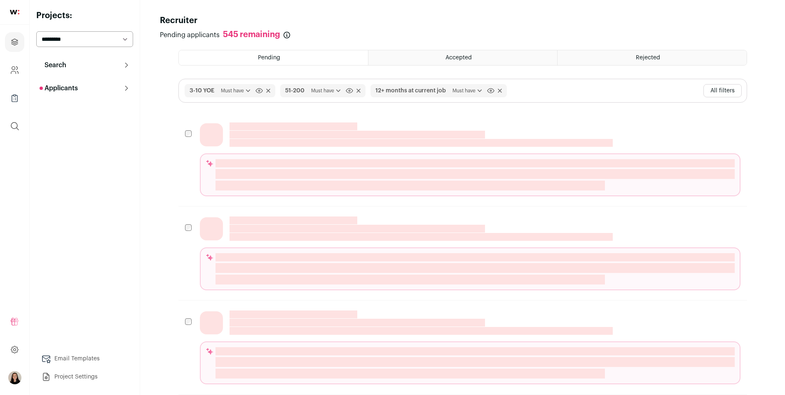
click at [708, 91] on button "All filters" at bounding box center [722, 90] width 38 height 13
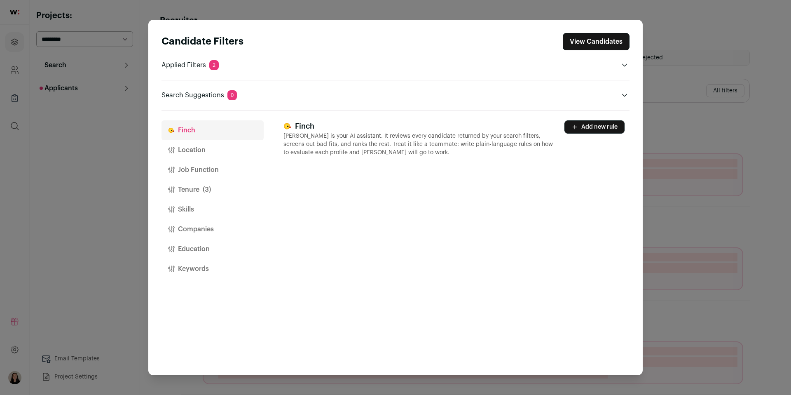
drag, startPoint x: 201, startPoint y: 212, endPoint x: 207, endPoint y: 212, distance: 6.6
click at [200, 212] on button "Skills" at bounding box center [212, 209] width 102 height 20
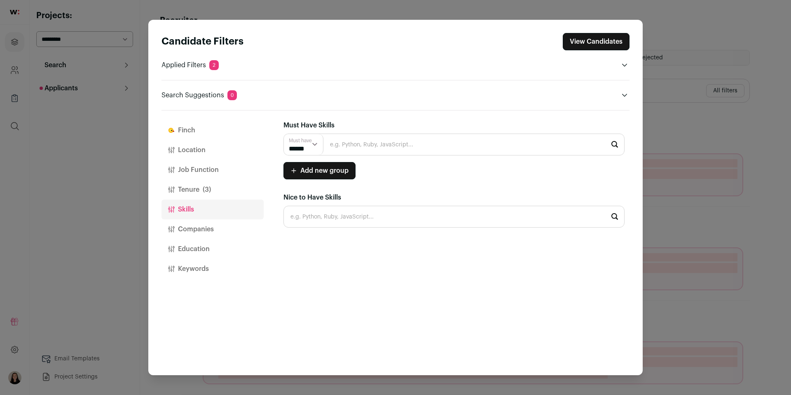
click at [343, 215] on input "Close modal via background" at bounding box center [453, 217] width 341 height 22
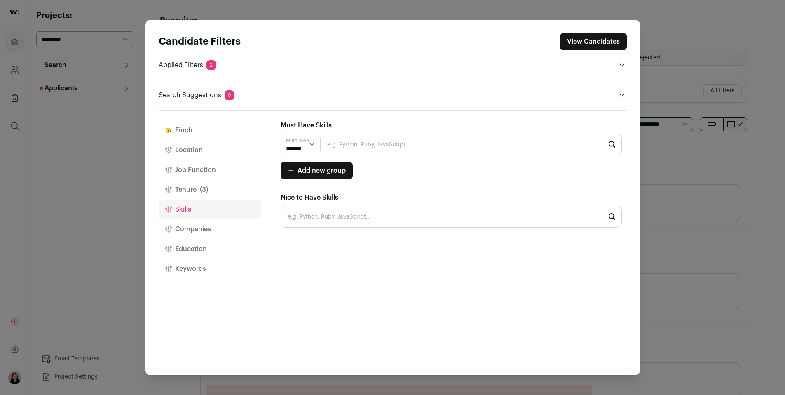
click at [360, 145] on input "Close modal via background" at bounding box center [451, 144] width 341 height 22
type input "[PERSON_NAME]"
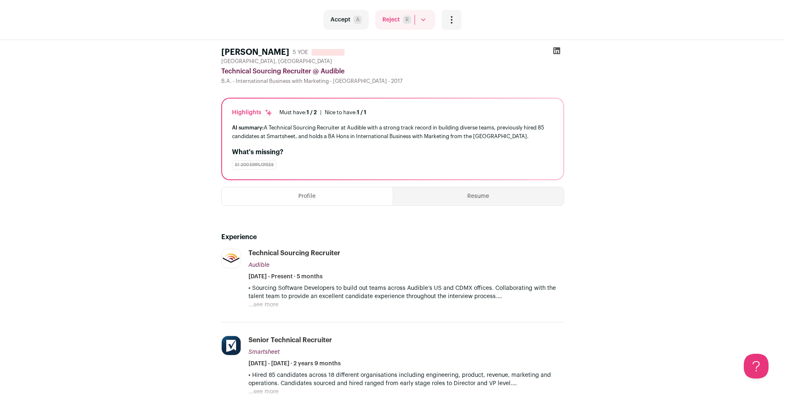
drag, startPoint x: 490, startPoint y: 197, endPoint x: 515, endPoint y: 196, distance: 25.1
click at [489, 197] on button "Resume" at bounding box center [478, 196] width 171 height 18
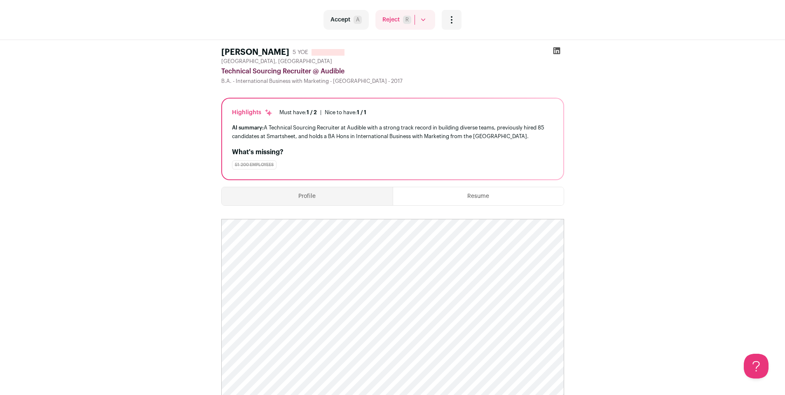
click at [556, 47] on icon at bounding box center [556, 51] width 8 height 8
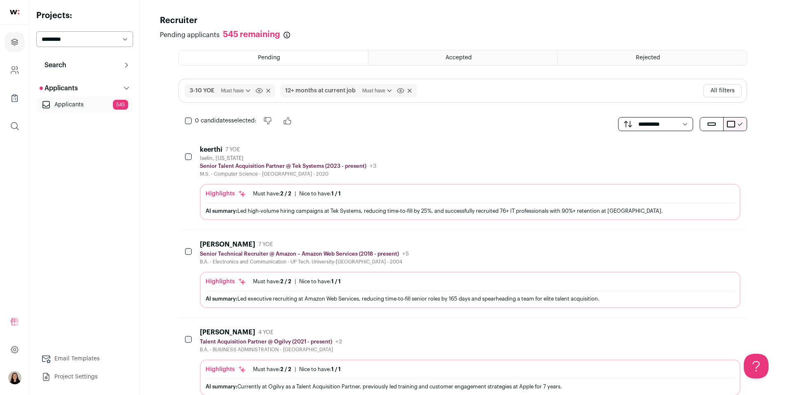
click at [711, 93] on button "All filters" at bounding box center [722, 90] width 38 height 13
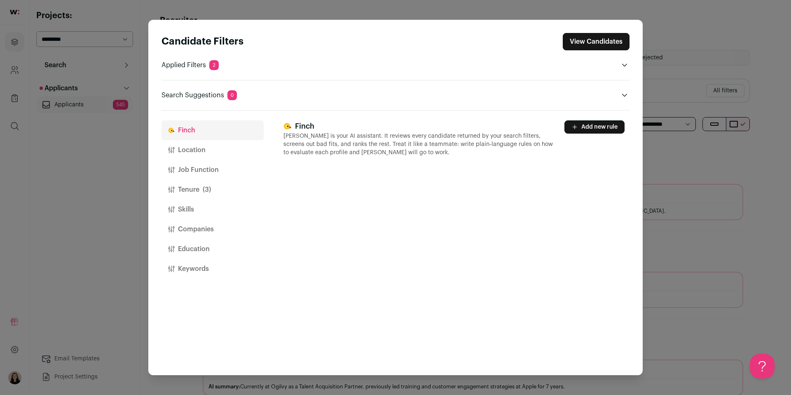
click at [190, 202] on button "Skills" at bounding box center [212, 209] width 102 height 20
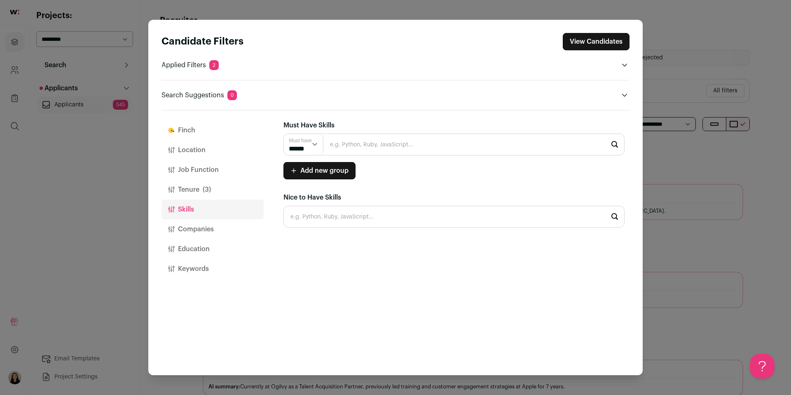
click at [368, 147] on input "Close modal via background" at bounding box center [453, 144] width 341 height 22
type input "s"
type input "[PERSON_NAME]"
click at [378, 145] on input "[PERSON_NAME]" at bounding box center [453, 144] width 341 height 22
click at [364, 207] on input "Close modal via background" at bounding box center [453, 217] width 341 height 22
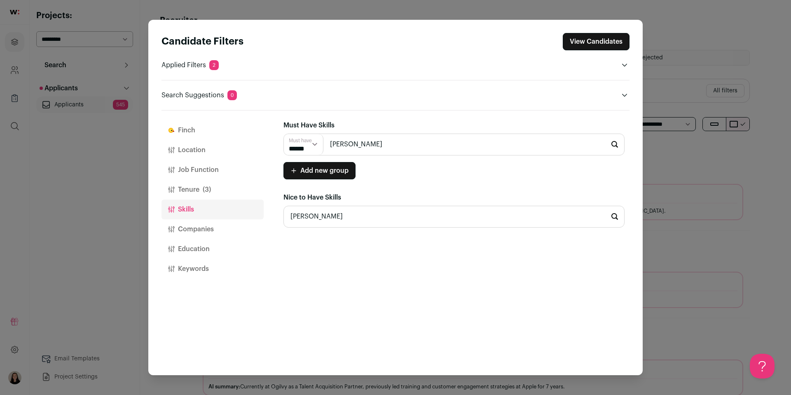
type input "[PERSON_NAME]"
click at [209, 269] on button "Keywords" at bounding box center [212, 269] width 102 height 20
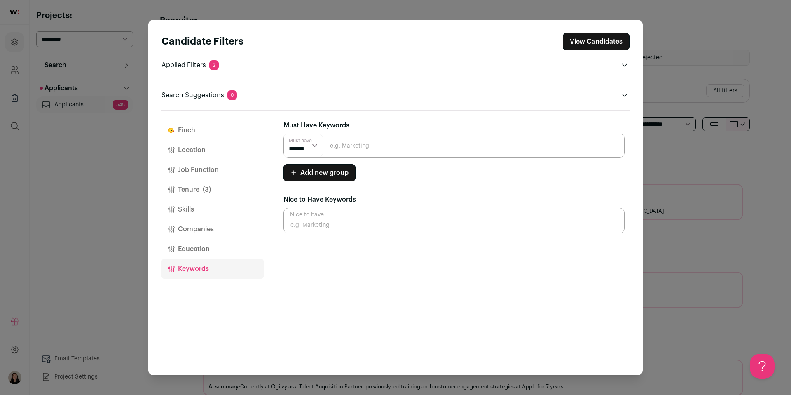
click at [339, 226] on input "Close modal via background" at bounding box center [453, 221] width 341 height 26
click at [372, 145] on input "Close modal via background" at bounding box center [453, 145] width 341 height 24
type input "[PERSON_NAME]"
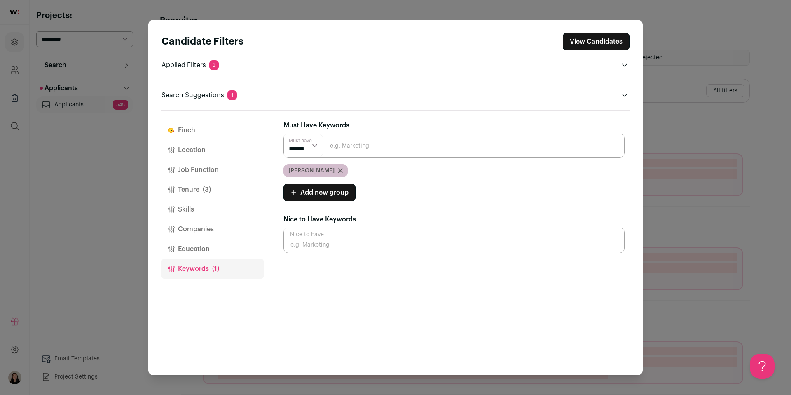
click at [604, 39] on button "View Candidates" at bounding box center [596, 41] width 67 height 17
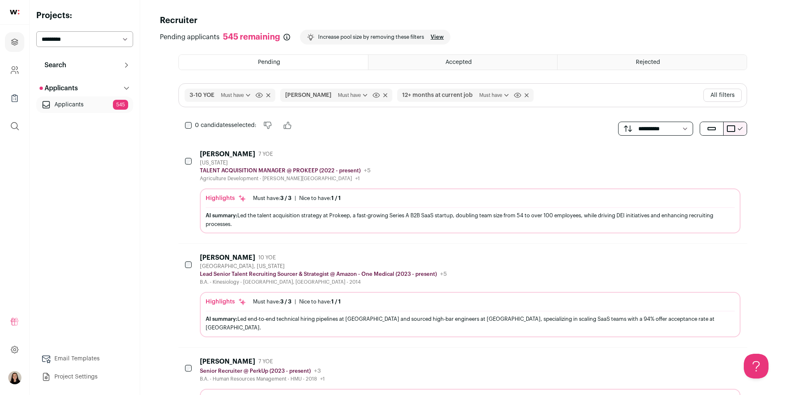
click at [423, 213] on div "AI summary: Led the talent acquisition strategy at Prokeep, a fast-growing Seri…" at bounding box center [470, 219] width 529 height 17
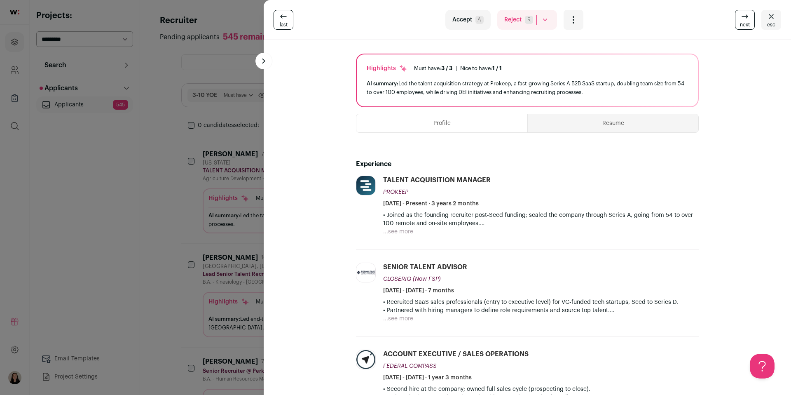
scroll to position [210, 0]
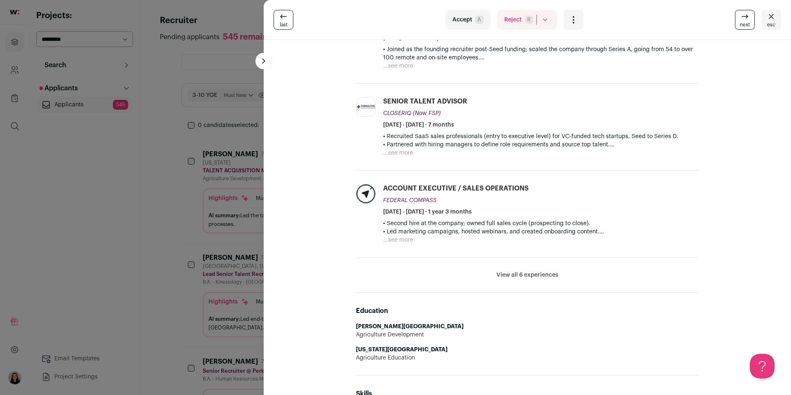
click at [185, 132] on div "last Accept A Reject R Rejected by candidate Not Interested after Outreach 0 Ac…" at bounding box center [395, 197] width 791 height 395
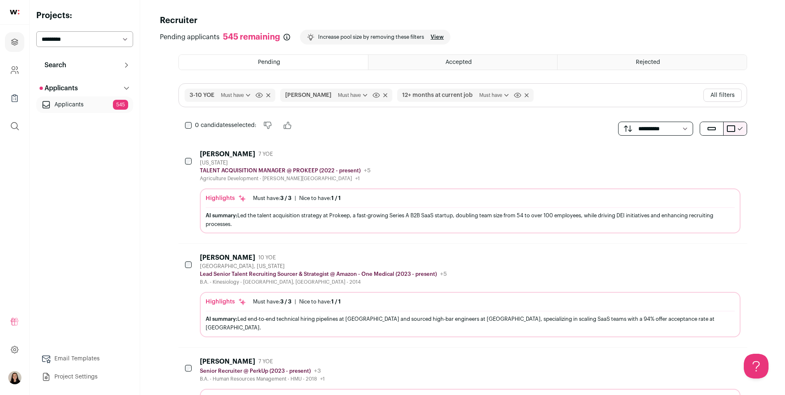
click at [193, 125] on div "0 candidates selected: Reject Accept" at bounding box center [240, 125] width 124 height 16
click at [183, 123] on div "0 candidates selected: Reject Accept" at bounding box center [240, 125] width 124 height 16
click at [474, 315] on div "AI summary: Led end-to-end technical hiring pipelines at Amazon and sourced hig…" at bounding box center [470, 322] width 529 height 17
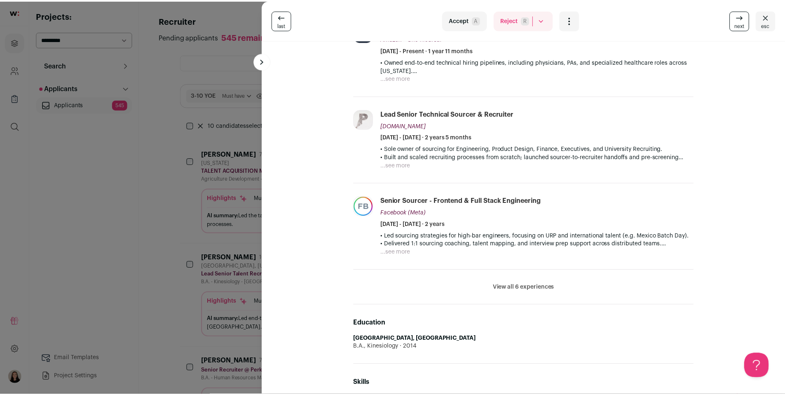
scroll to position [198, 0]
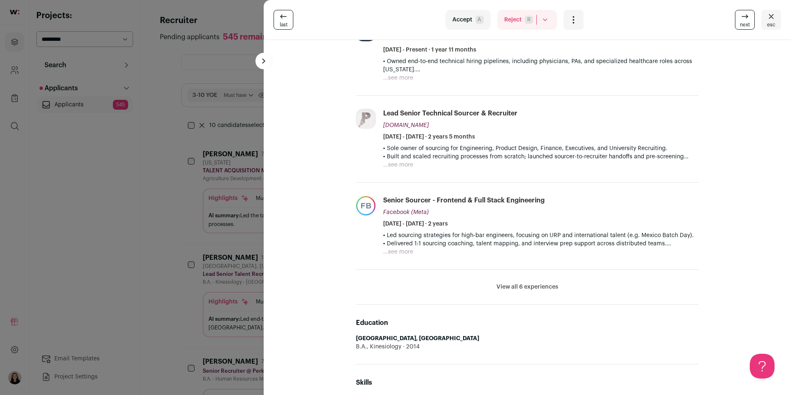
click at [532, 287] on button "View all 6 experiences" at bounding box center [527, 287] width 62 height 8
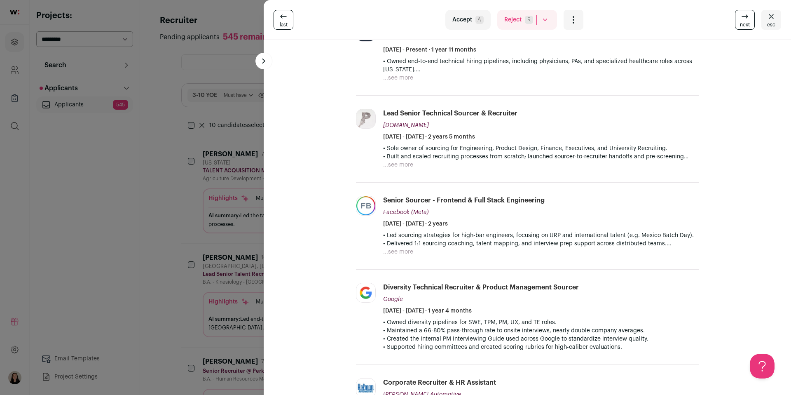
click at [169, 87] on div "last Accept A Reject R Rejected by candidate Not Interested after Outreach 0 Ac…" at bounding box center [395, 197] width 791 height 395
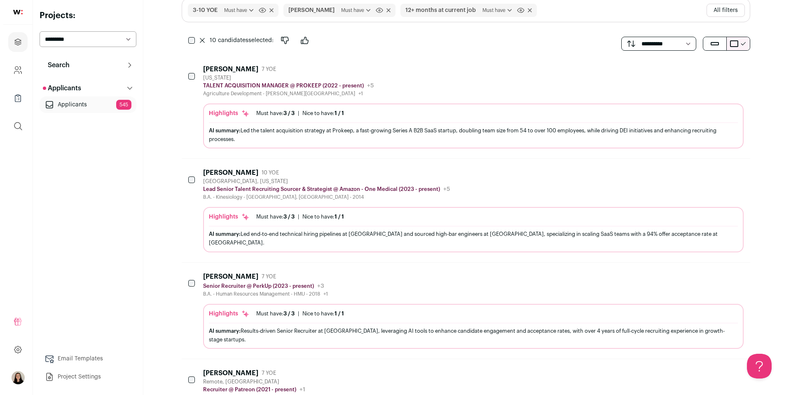
scroll to position [93, 0]
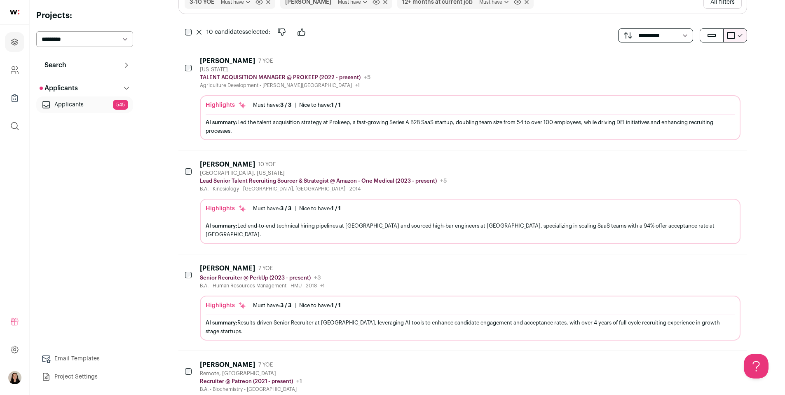
click at [335, 318] on div "AI summary: Results-driven Senior Recruiter at [GEOGRAPHIC_DATA], leveraging AI…" at bounding box center [470, 326] width 529 height 17
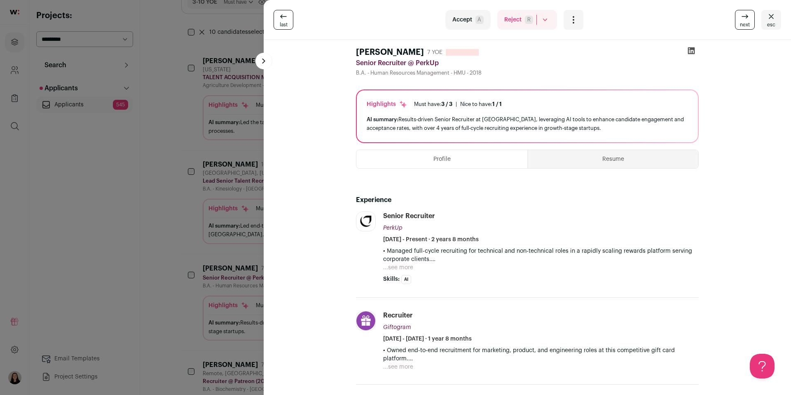
click at [618, 163] on button "Resume" at bounding box center [613, 159] width 171 height 18
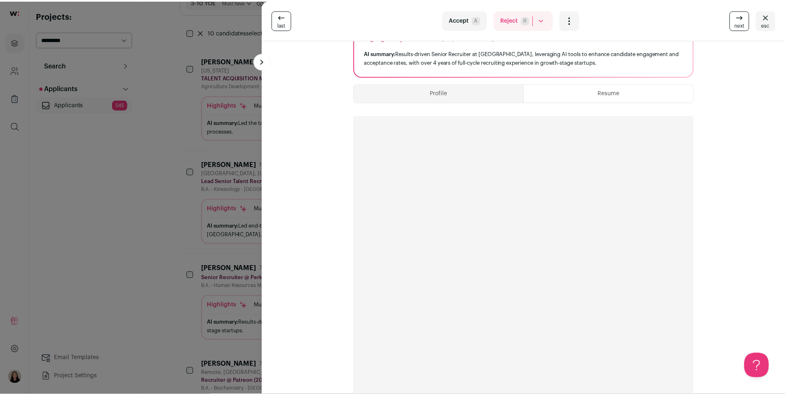
scroll to position [0, 0]
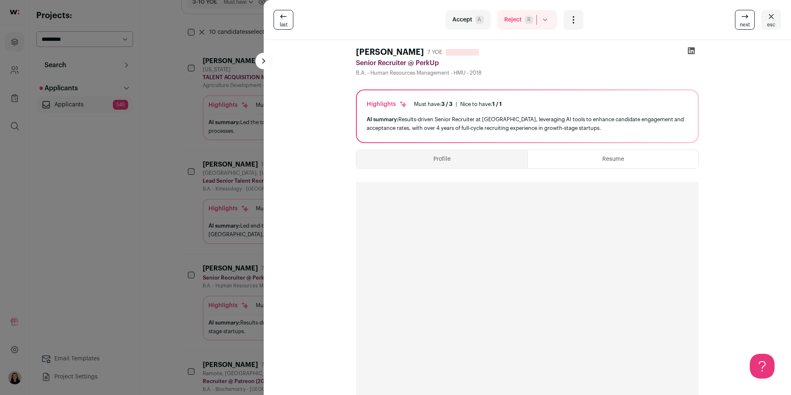
click at [691, 50] on icon at bounding box center [691, 50] width 7 height 7
click at [194, 145] on div "last Accept A Reject R Rejected by candidate Not Interested after Outreach 0 Ac…" at bounding box center [395, 197] width 791 height 395
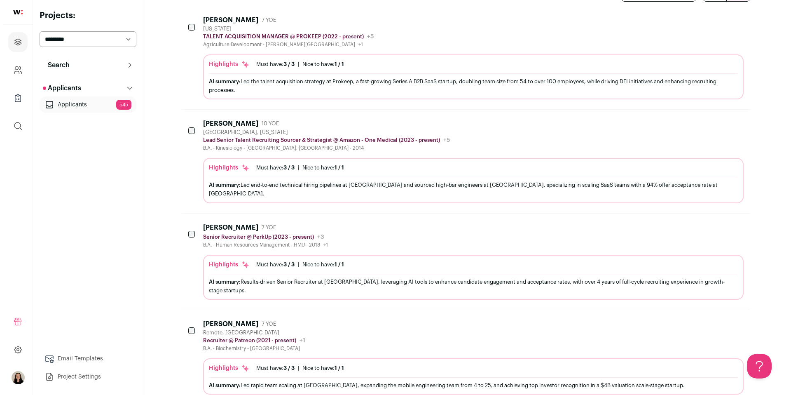
scroll to position [196, 0]
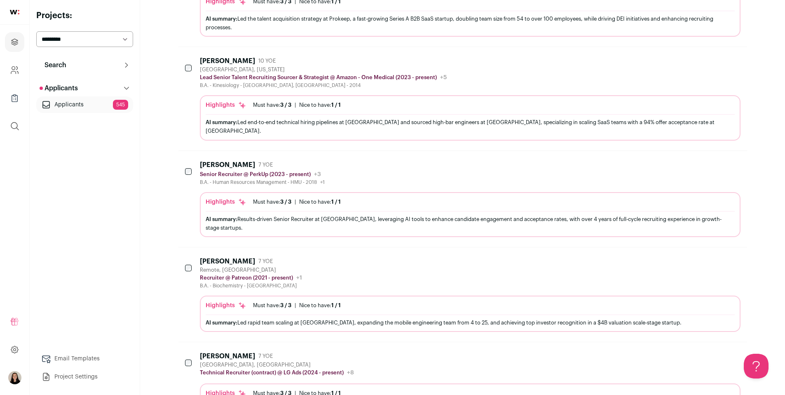
click at [349, 314] on div "AI summary: Led rapid team scaling at [GEOGRAPHIC_DATA], expanding the mobile e…" at bounding box center [470, 322] width 529 height 16
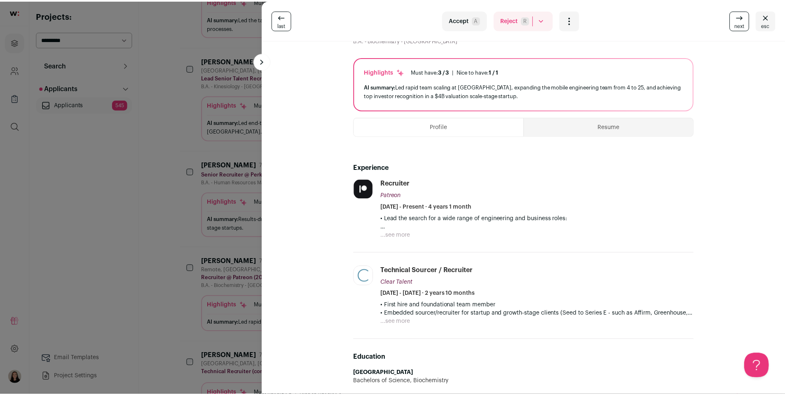
scroll to position [0, 0]
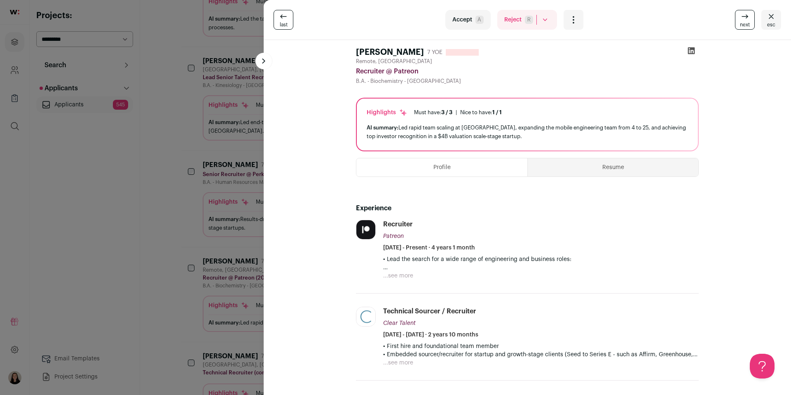
click at [687, 50] on icon at bounding box center [691, 51] width 8 height 8
click at [464, 21] on button "Accept A" at bounding box center [467, 20] width 45 height 20
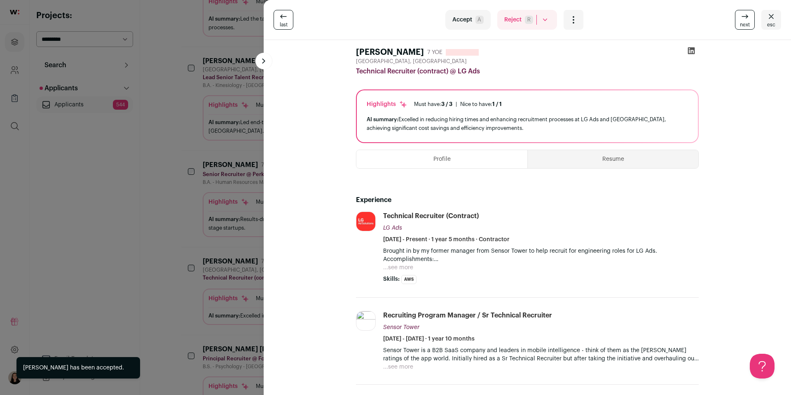
click at [174, 179] on div "last Accept A Reject R Rejected by candidate Not Interested after Outreach 0 Ac…" at bounding box center [395, 197] width 791 height 395
click at [174, 179] on main "Recruiter Pending applicants 544 remaining New applicants last synced: 2 hours …" at bounding box center [462, 320] width 645 height 1032
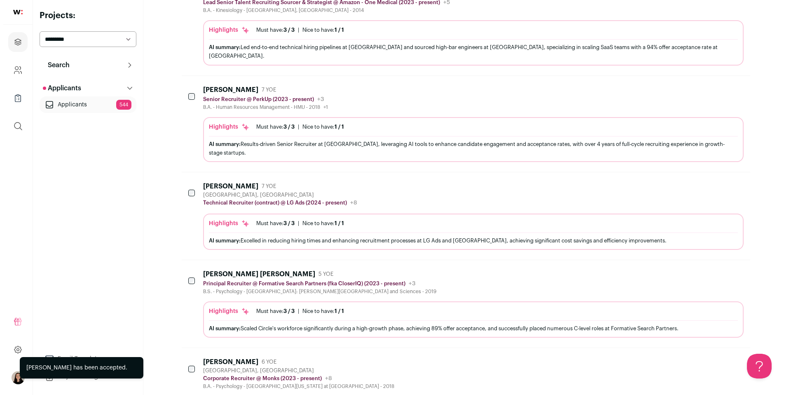
scroll to position [286, 0]
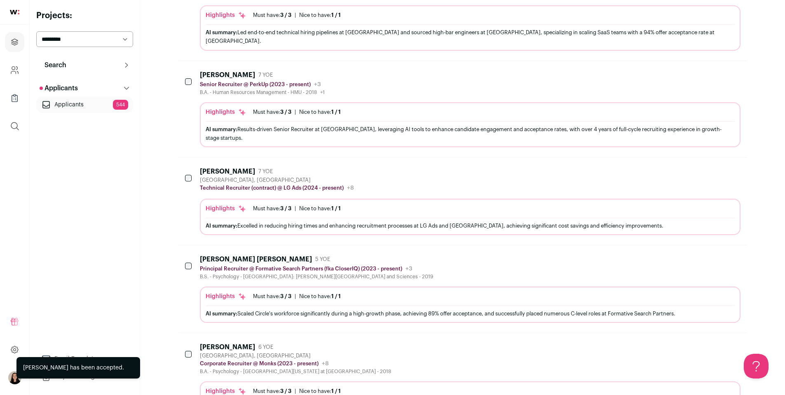
click at [357, 309] on div "AI summary: Scaled Circle's workforce significantly during a high-growth phase,…" at bounding box center [470, 313] width 529 height 9
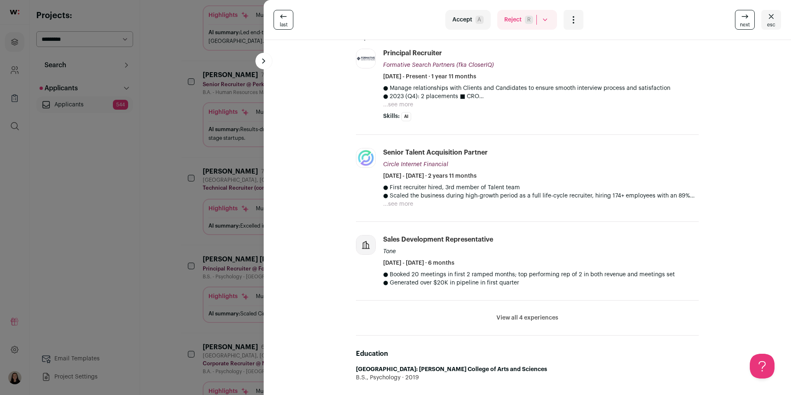
scroll to position [0, 0]
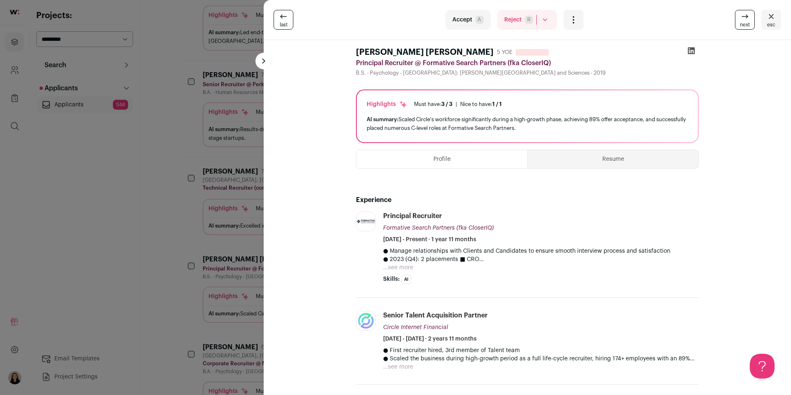
click at [617, 159] on button "Resume" at bounding box center [613, 159] width 171 height 18
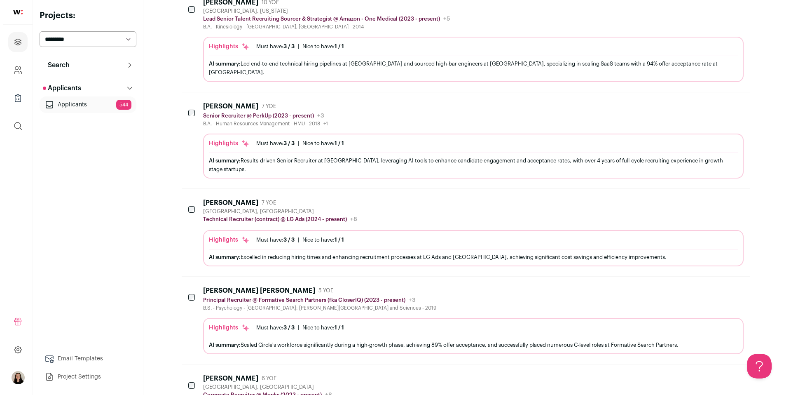
scroll to position [300, 0]
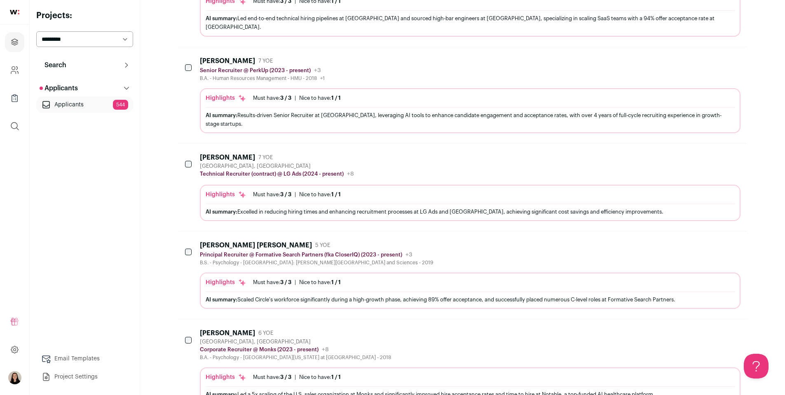
click at [492, 242] on div "[PERSON_NAME] [PERSON_NAME] 5 YOE Principal Recruiter @ Formative Search Partne…" at bounding box center [470, 253] width 540 height 25
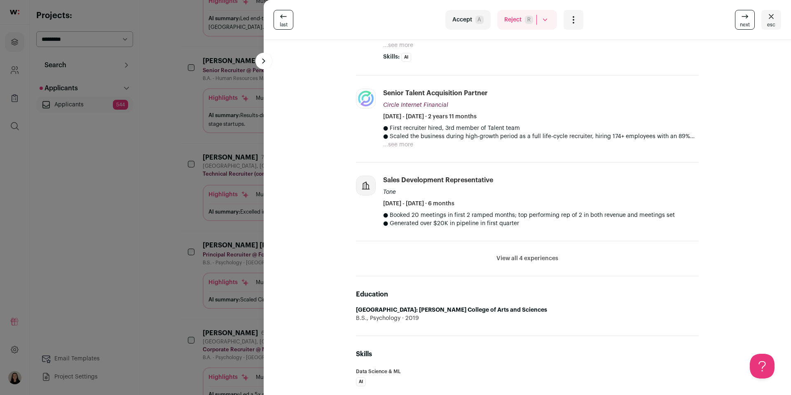
scroll to position [0, 0]
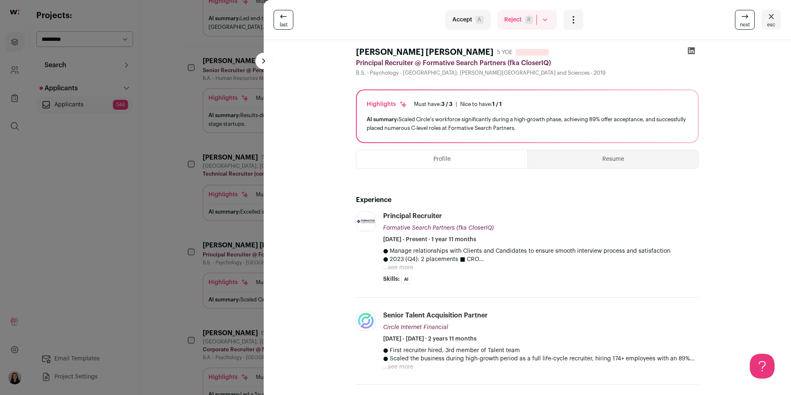
click at [464, 24] on button "Accept A" at bounding box center [467, 20] width 45 height 20
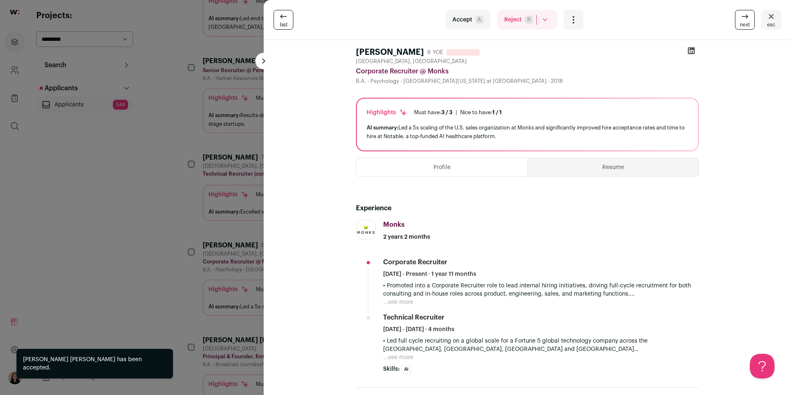
click at [185, 228] on div "last Accept A Reject R Rejected by candidate Not Interested after Outreach 0 Ac…" at bounding box center [395, 197] width 791 height 395
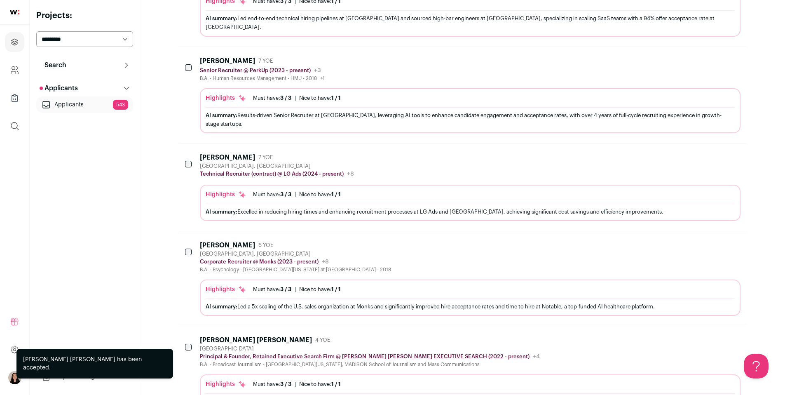
click at [404, 285] on div "Highlights Must have: 3 / 3 How many must haves have been fulfilled? | Nice to …" at bounding box center [470, 289] width 529 height 8
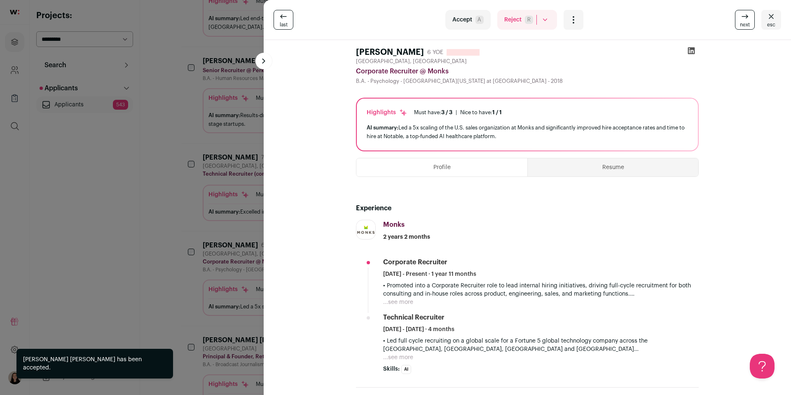
click at [174, 200] on div "last Accept A Reject R Rejected by candidate Not Interested after Outreach 0 Ac…" at bounding box center [395, 197] width 791 height 395
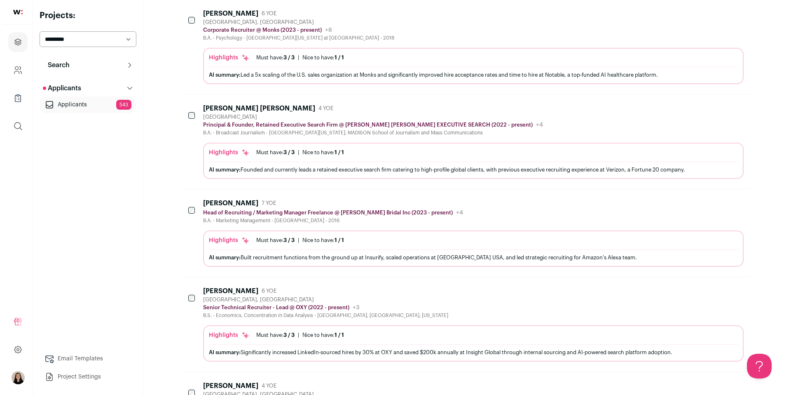
scroll to position [630, 0]
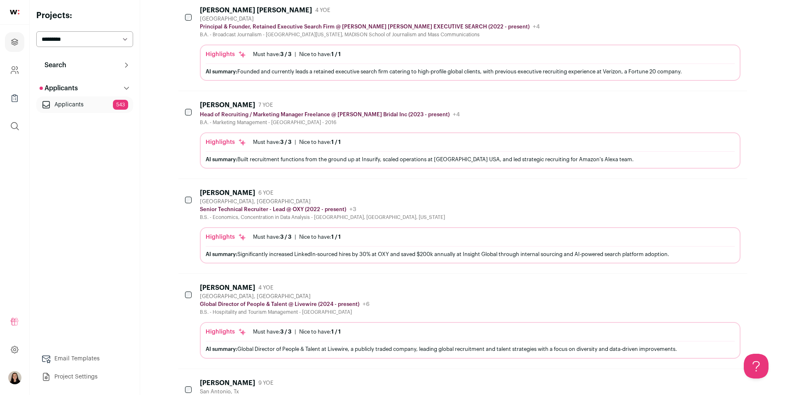
click at [407, 246] on div "AI summary: Significantly increased LinkedIn-sourced hires by 30% at OXY and sa…" at bounding box center [470, 254] width 529 height 16
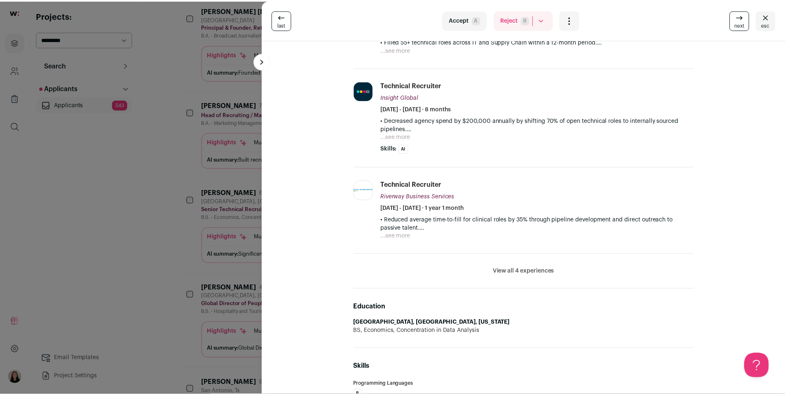
scroll to position [119, 0]
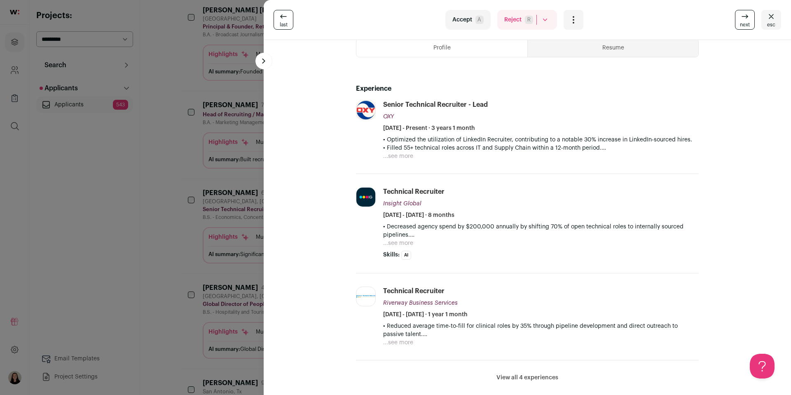
click at [169, 223] on div "last Accept A Reject R Rejected by candidate Not Interested after Outreach 0 Ac…" at bounding box center [395, 197] width 791 height 395
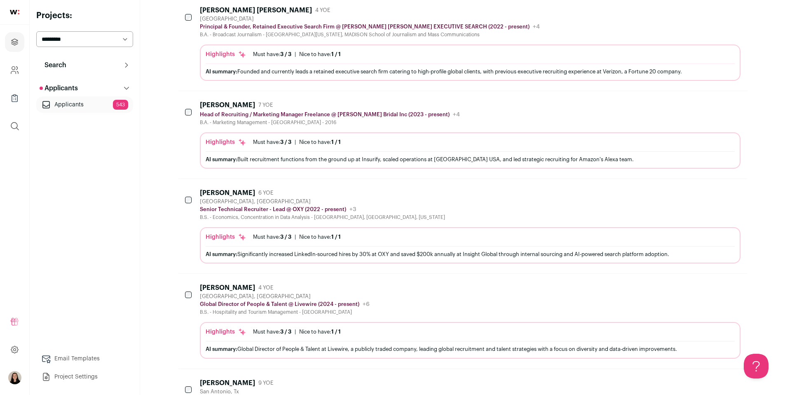
scroll to position [731, 0]
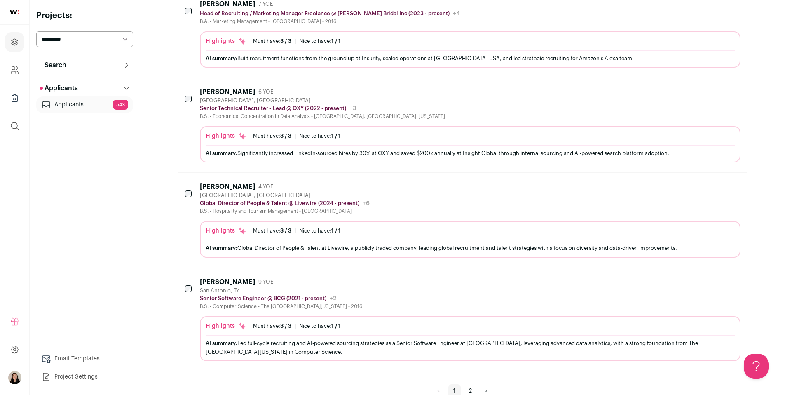
click at [373, 339] on div "AI summary: Led full-cycle recruiting and AI-powered sourcing strategies as a S…" at bounding box center [470, 347] width 529 height 17
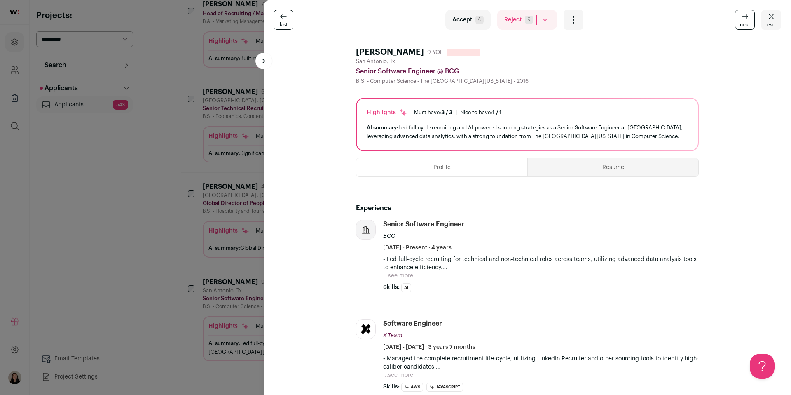
click at [192, 169] on div "last Accept A Reject R Rejected by candidate Not Interested after Outreach 0 Ac…" at bounding box center [395, 197] width 791 height 395
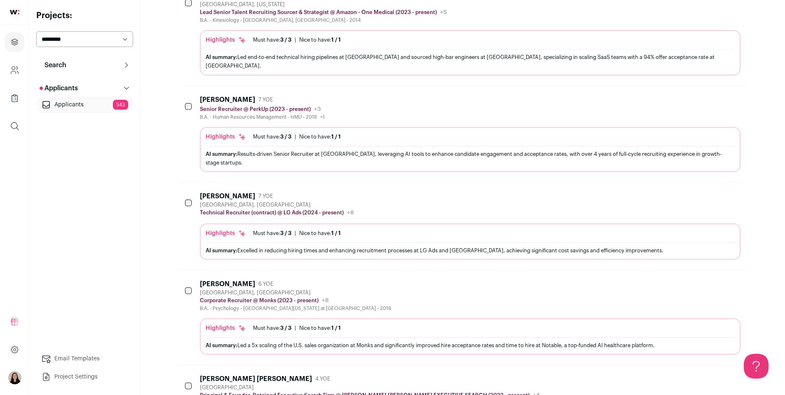
scroll to position [83, 0]
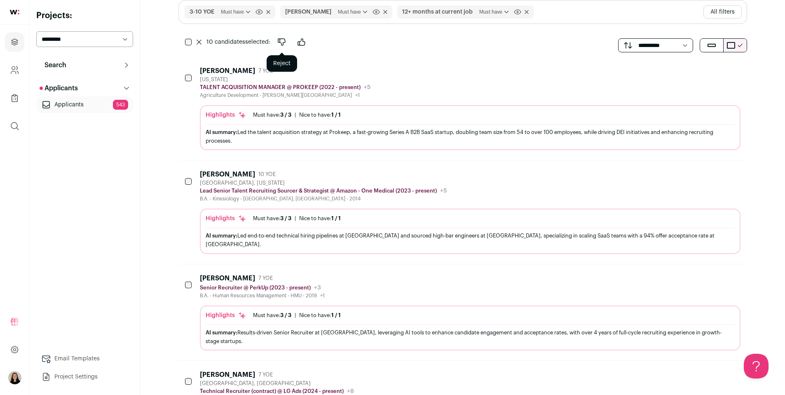
click at [281, 39] on icon "Reject" at bounding box center [281, 42] width 7 height 7
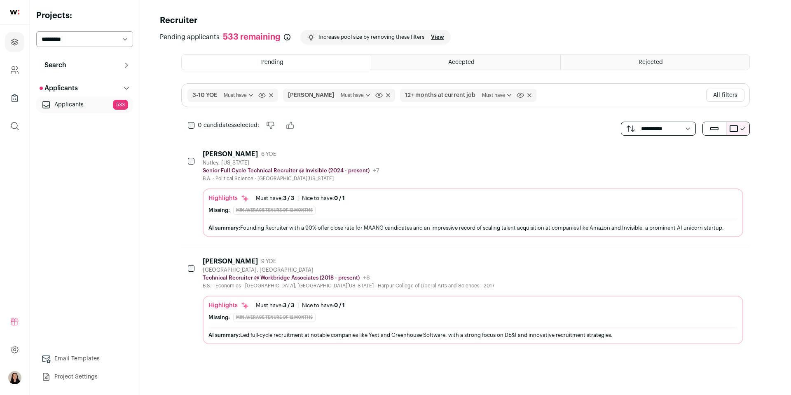
scroll to position [0, 0]
click at [370, 219] on div "Highlights Must have: 3 / 3 How many must haves have been fulfilled? | Nice to …" at bounding box center [472, 214] width 529 height 41
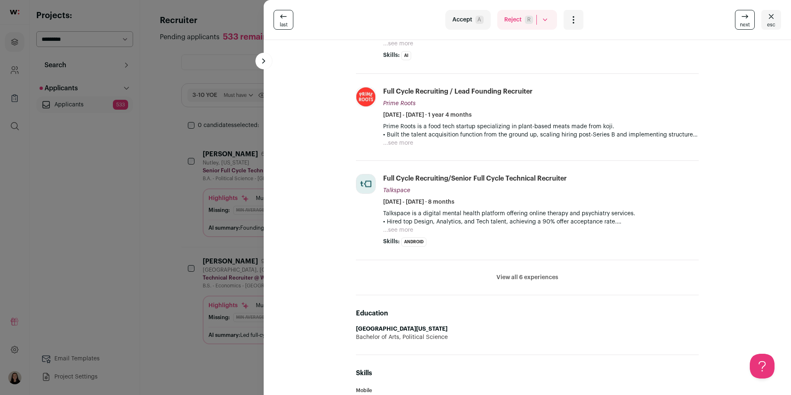
scroll to position [70, 0]
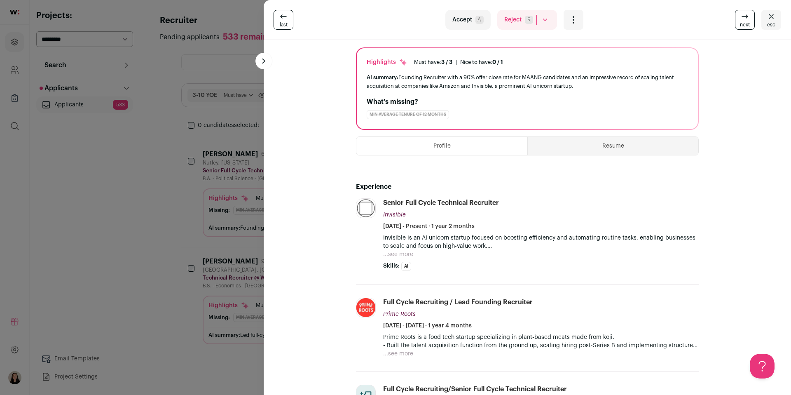
click at [592, 143] on button "Resume" at bounding box center [613, 146] width 171 height 18
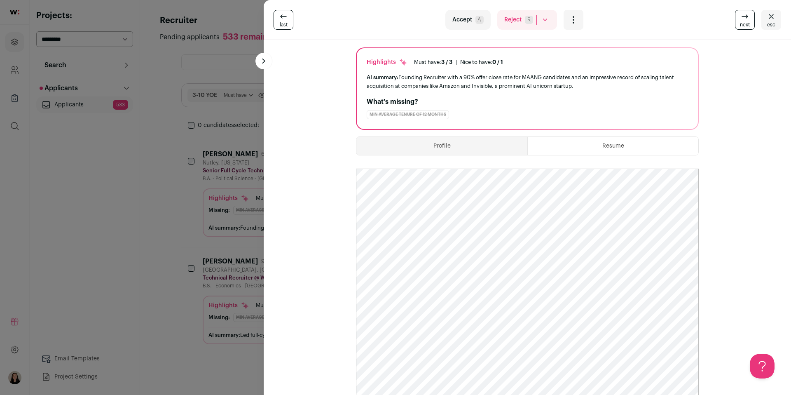
scroll to position [174, 0]
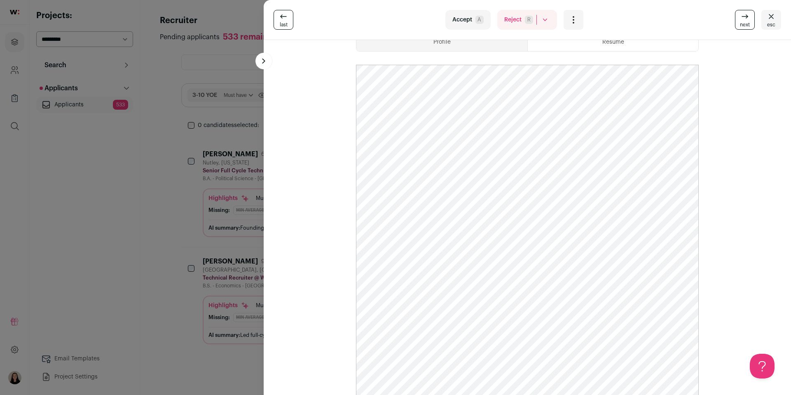
click at [174, 220] on div "last Accept A Reject R Rejected by candidate Not Interested after Outreach 0 Ac…" at bounding box center [395, 197] width 791 height 395
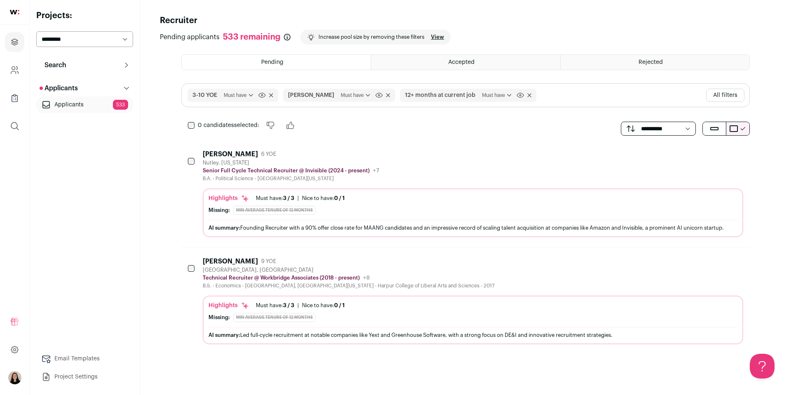
click at [353, 318] on div "Missing: min average tenure of 12 months" at bounding box center [472, 317] width 529 height 9
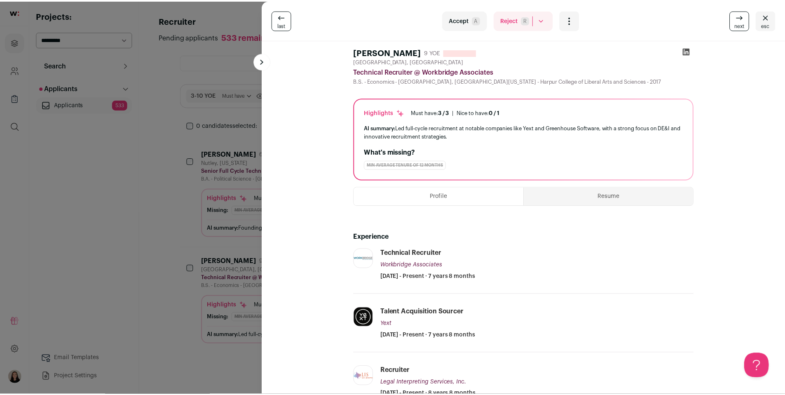
scroll to position [0, 0]
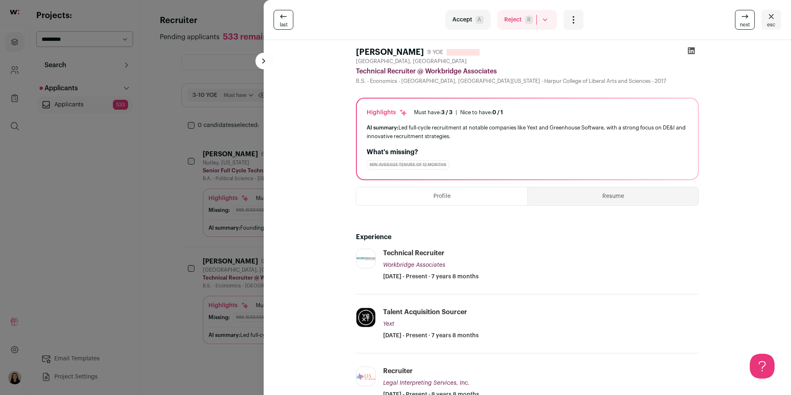
click at [190, 125] on div "last Accept A Reject R Rejected by candidate Not Interested after Outreach 0 Ac…" at bounding box center [395, 197] width 791 height 395
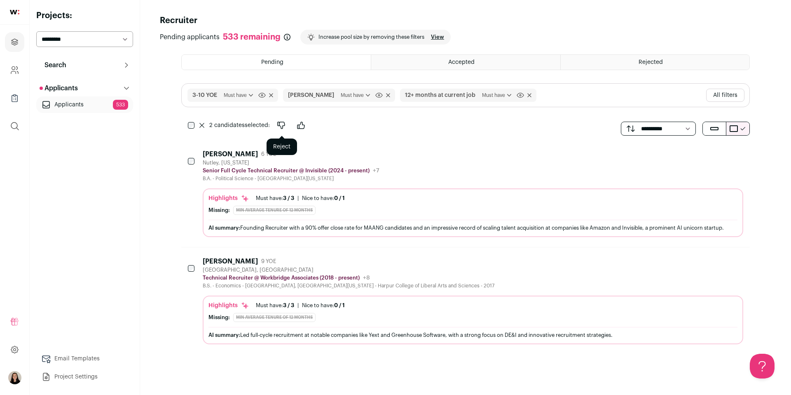
click at [283, 124] on icon "Reject" at bounding box center [281, 125] width 10 height 10
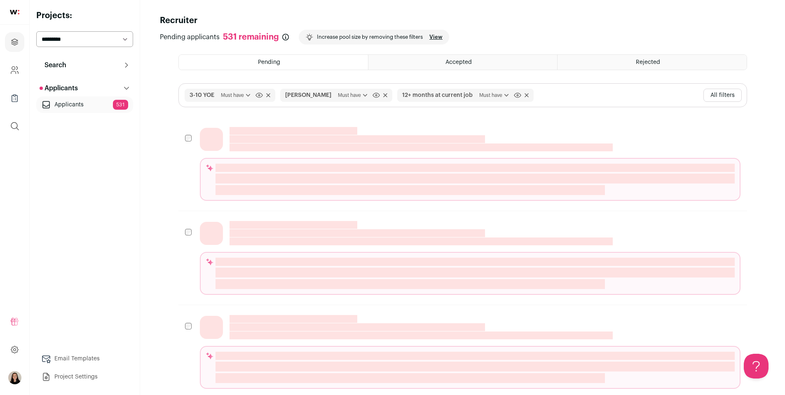
click at [356, 94] on html "Projects Company and ATS Settings Company Lists (Experimental) Global Search Re…" at bounding box center [392, 300] width 785 height 601
